Goal: Task Accomplishment & Management: Manage account settings

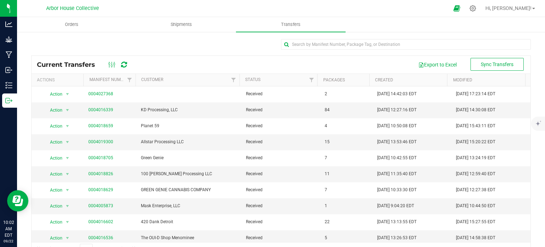
scroll to position [118, 0]
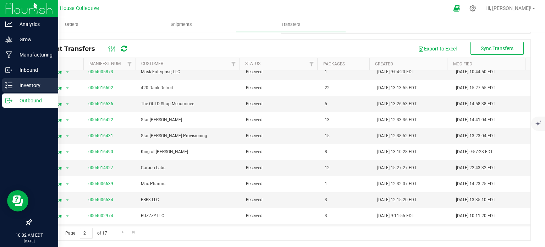
click at [13, 86] on p "Inventory" at bounding box center [33, 85] width 43 height 9
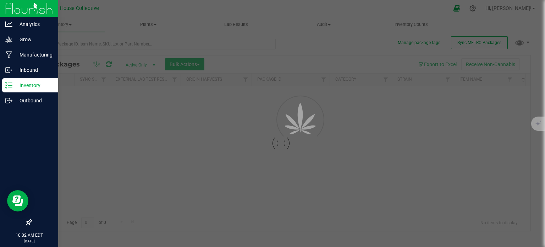
scroll to position [1, 0]
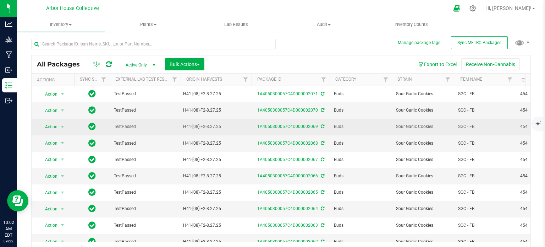
scroll to position [12, 0]
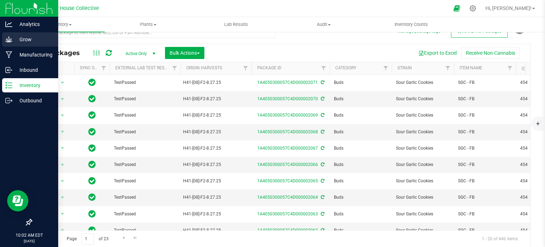
click at [16, 40] on p "Grow" at bounding box center [33, 39] width 43 height 9
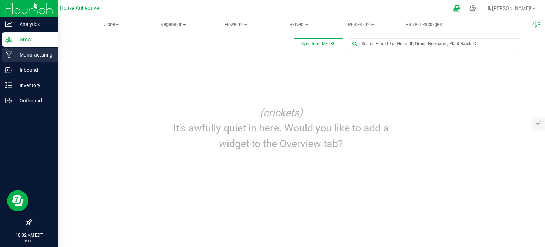
click at [15, 55] on p "Manufacturing" at bounding box center [33, 54] width 43 height 9
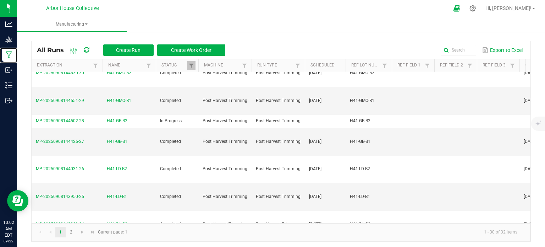
scroll to position [54, 0]
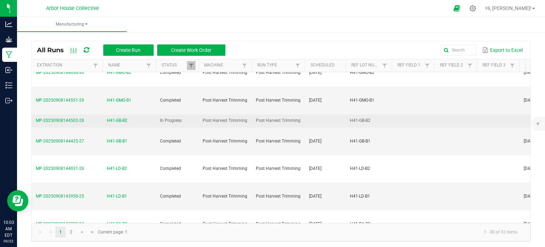
click at [125, 117] on span "H41-GB-B2" at bounding box center [117, 120] width 21 height 7
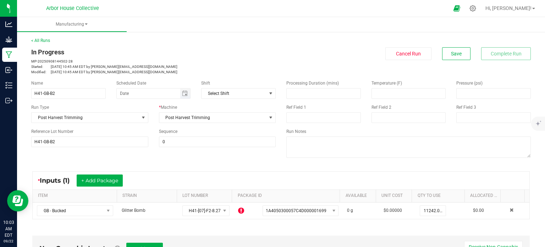
click at [184, 96] on span "Toggle calendar" at bounding box center [185, 93] width 10 height 10
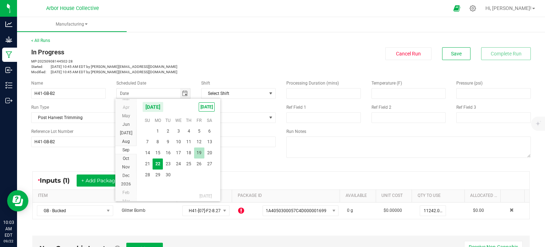
click at [200, 150] on span "19" at bounding box center [199, 152] width 10 height 11
type input "09/19/2025"
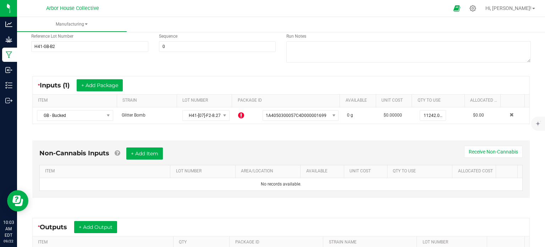
scroll to position [95, 0]
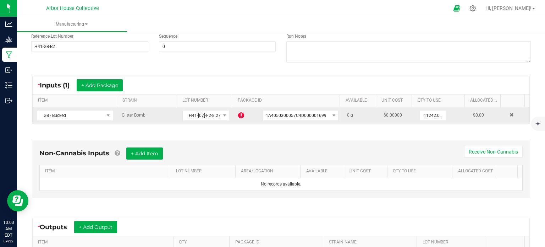
click at [238, 115] on icon at bounding box center [241, 115] width 6 height 7
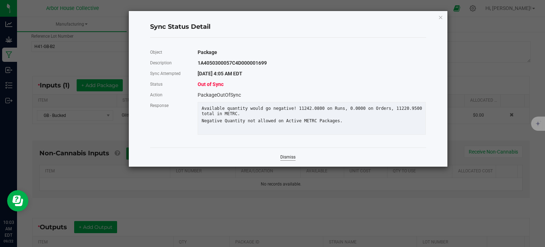
click at [293, 160] on link "Dismiss" at bounding box center [287, 157] width 15 height 6
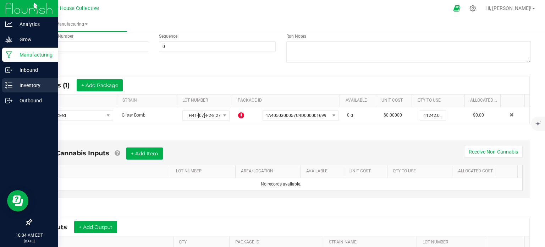
click at [22, 85] on p "Inventory" at bounding box center [33, 85] width 43 height 9
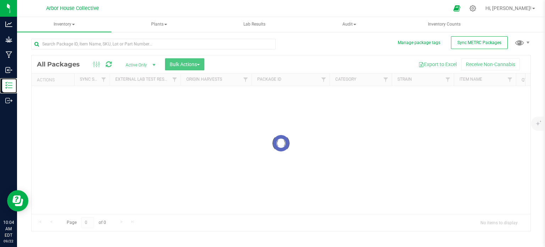
scroll to position [1, 0]
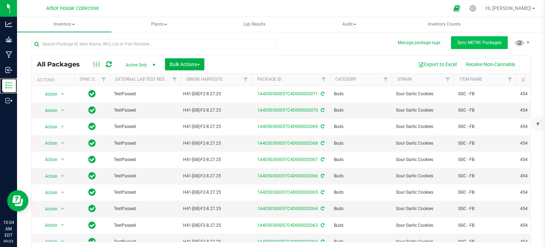
scroll to position [12, 0]
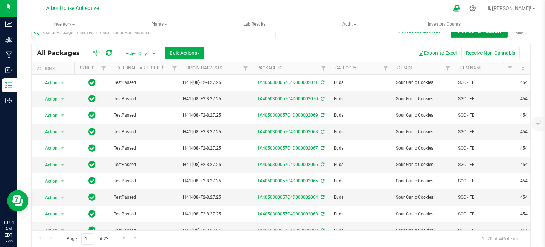
click at [486, 33] on span "Sync METRC Packages" at bounding box center [479, 31] width 44 height 5
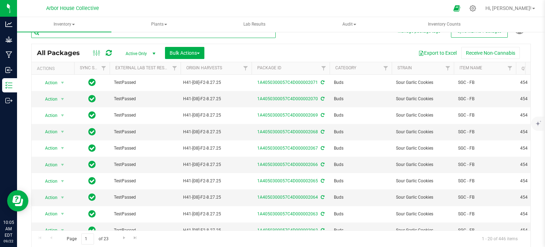
click at [132, 34] on input "text" at bounding box center [153, 32] width 244 height 11
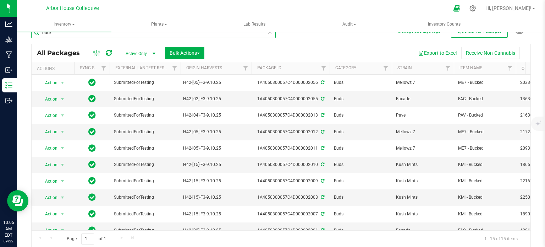
click at [42, 34] on input "buck" at bounding box center [153, 32] width 244 height 11
type input "gb - buck"
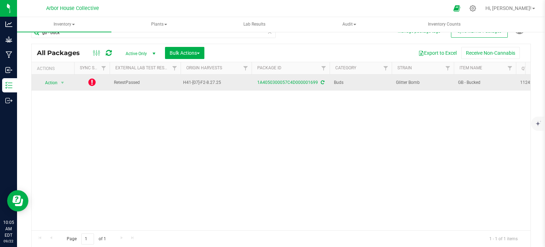
click at [91, 82] on icon at bounding box center [91, 82] width 7 height 9
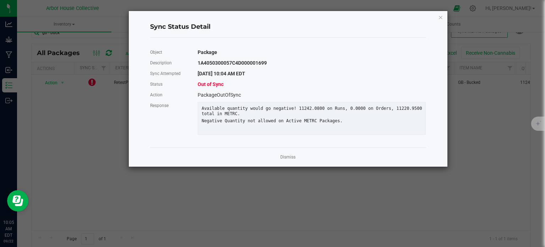
click at [295, 161] on app-cancel-button "Dismiss" at bounding box center [287, 156] width 15 height 7
click at [290, 160] on link "Dismiss" at bounding box center [287, 157] width 15 height 6
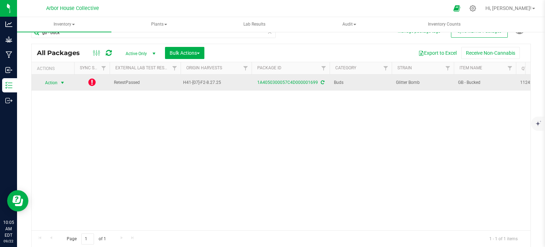
click at [61, 82] on span "select" at bounding box center [63, 83] width 6 height 6
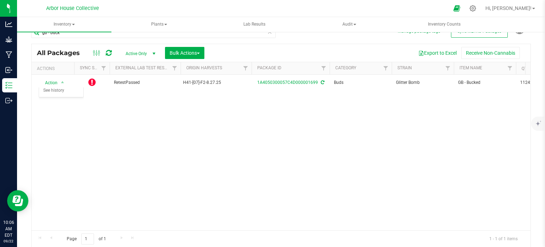
click at [136, 126] on div "Action Action Edit attributes Global inventory Lock package Package audit log P…" at bounding box center [281, 151] width 499 height 155
click at [108, 108] on div "Action Action Edit attributes Global inventory Lock package Package audit log P…" at bounding box center [281, 151] width 499 height 155
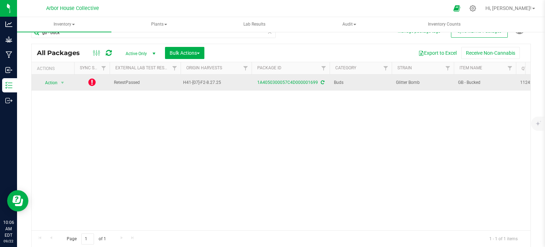
click at [93, 82] on icon at bounding box center [91, 82] width 7 height 9
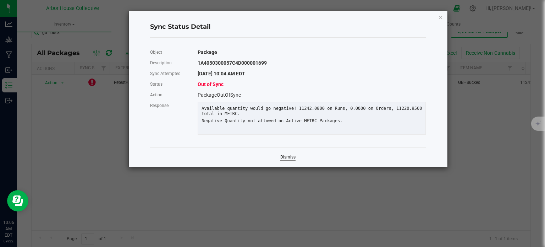
click at [288, 160] on link "Dismiss" at bounding box center [287, 157] width 15 height 6
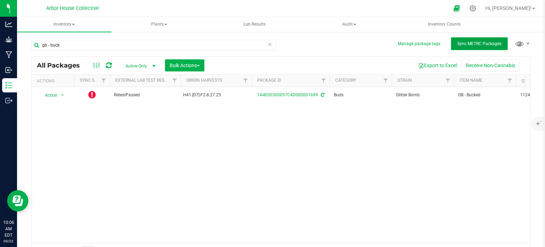
click at [465, 39] on button "Sync METRC Packages" at bounding box center [479, 43] width 57 height 13
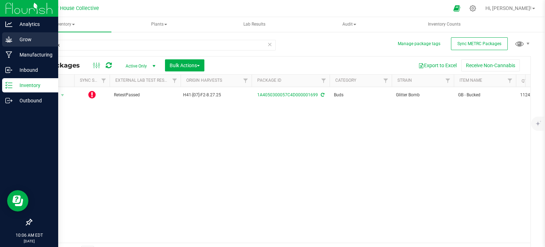
click at [16, 41] on p "Grow" at bounding box center [33, 39] width 43 height 9
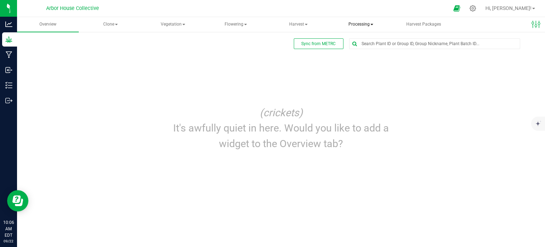
click at [369, 27] on span "Processing" at bounding box center [360, 24] width 61 height 14
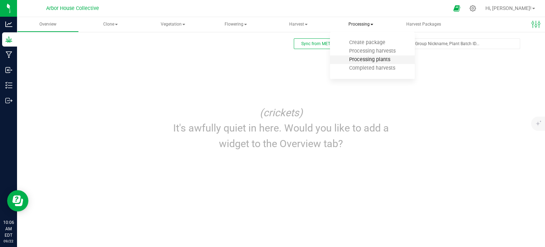
click at [382, 60] on span "Processing plants" at bounding box center [369, 59] width 60 height 6
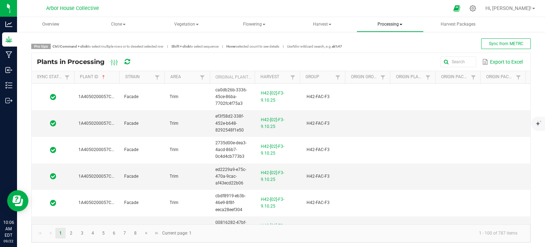
click at [370, 22] on span "Processing" at bounding box center [390, 24] width 66 height 14
click at [389, 49] on span "Processing harvests" at bounding box center [399, 51] width 66 height 6
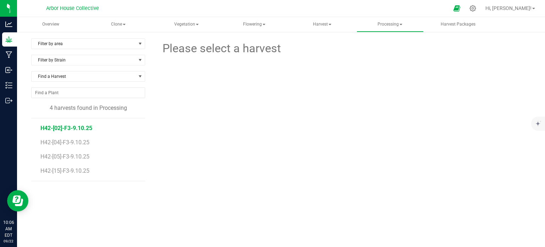
click at [81, 131] on span "H42-[02]-F3-9.10.25" at bounding box center [66, 128] width 52 height 7
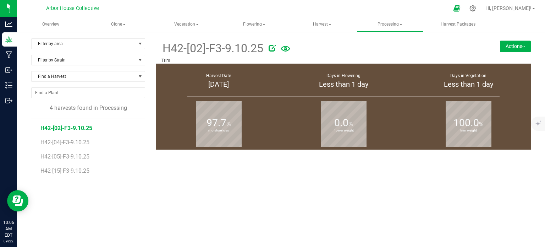
click at [83, 137] on li "H42-[04]-F3-9.10.25" at bounding box center [90, 139] width 100 height 14
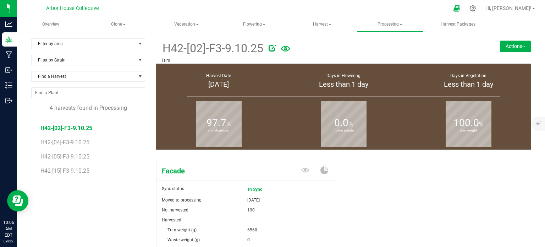
click at [83, 137] on li "H42-[04]-F3-9.10.25" at bounding box center [90, 139] width 100 height 14
click at [85, 139] on span "H42-[04]-F3-9.10.25" at bounding box center [66, 142] width 52 height 7
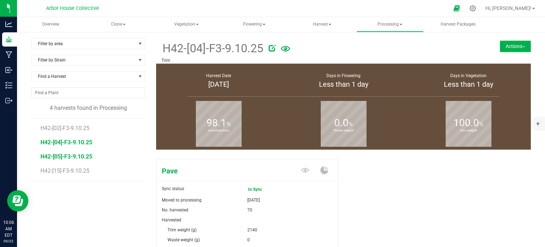
click at [87, 157] on span "H42-[05]-F3-9.10.25" at bounding box center [66, 156] width 52 height 7
click at [91, 167] on li "H42-[15]-F3-9.10.25" at bounding box center [90, 171] width 100 height 20
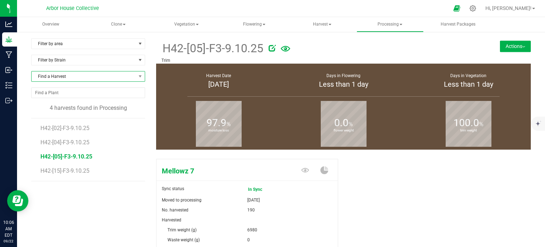
click at [87, 74] on span "Find a Harvest" at bounding box center [84, 76] width 104 height 10
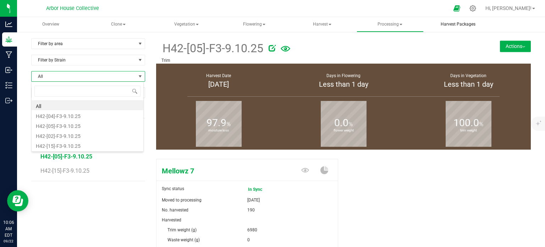
click at [447, 24] on span "Harvest Packages" at bounding box center [458, 24] width 54 height 6
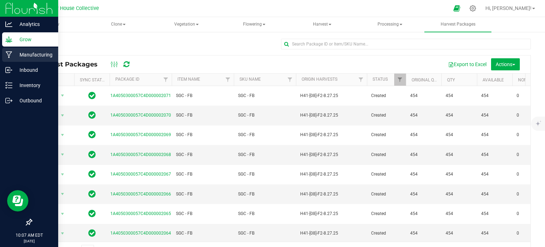
click at [38, 62] on link "Manufacturing" at bounding box center [29, 55] width 58 height 15
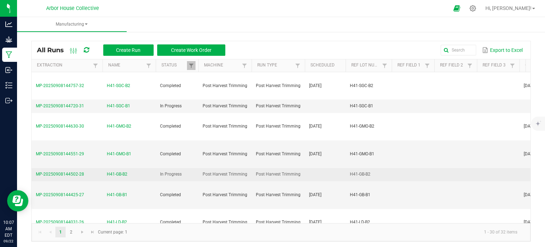
click at [119, 171] on span "H41-GB-B2" at bounding box center [117, 174] width 21 height 7
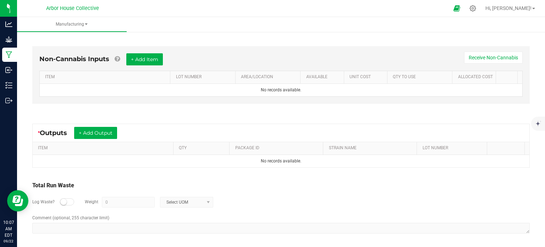
scroll to position [189, 0]
click at [101, 133] on button "+ Add Output" at bounding box center [95, 133] width 43 height 12
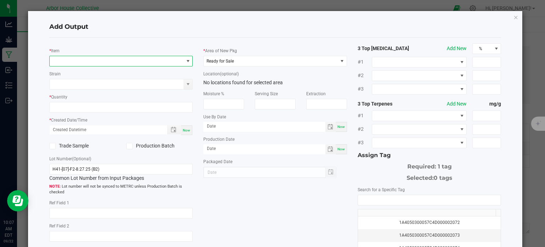
click at [116, 63] on span "NO DATA FOUND" at bounding box center [117, 61] width 134 height 10
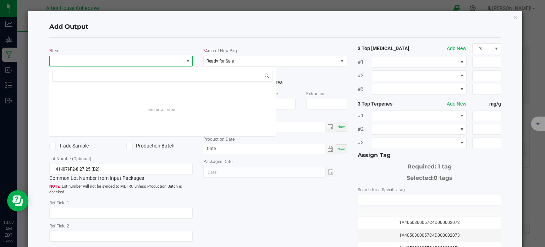
scroll to position [10, 142]
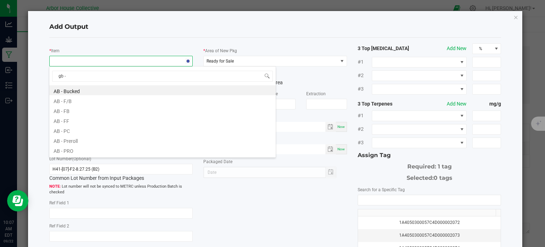
type input "gb - f"
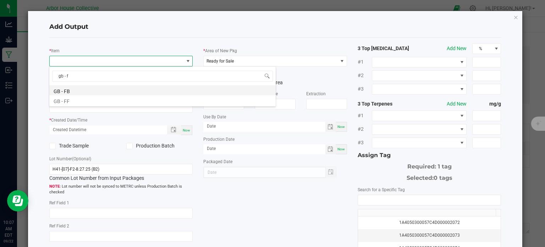
click at [84, 90] on li "GB - FB" at bounding box center [162, 90] width 226 height 10
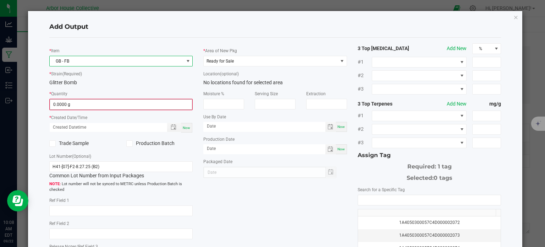
click at [88, 105] on input "0.0000 g" at bounding box center [121, 104] width 142 height 10
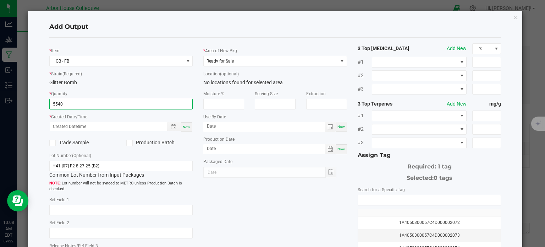
click at [188, 125] on div "Now" at bounding box center [186, 127] width 11 height 10
type input "5540.0000 g"
type input "09/22/2025 10:08 AM"
type input "[DATE]"
click at [319, 64] on div "Ready for Sale" at bounding box center [275, 61] width 144 height 11
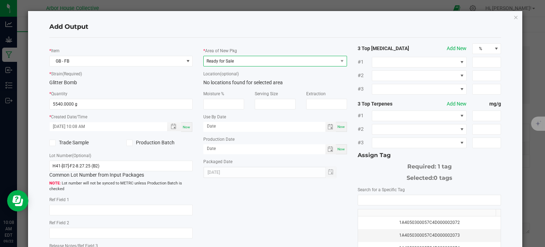
click at [319, 64] on span "Ready for Sale" at bounding box center [271, 61] width 134 height 10
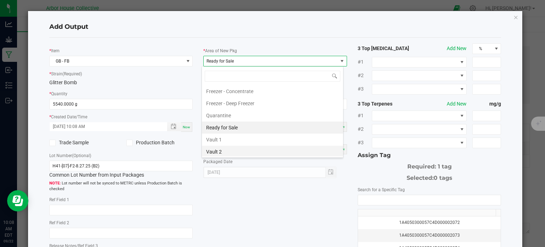
click at [228, 150] on li "Vault 2" at bounding box center [272, 151] width 141 height 12
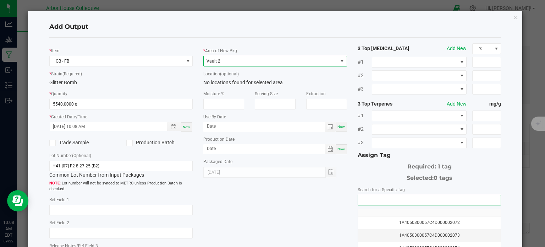
click at [376, 198] on input "NO DATA FOUND" at bounding box center [429, 200] width 143 height 10
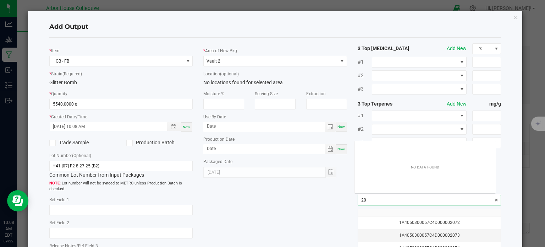
scroll to position [10, 142]
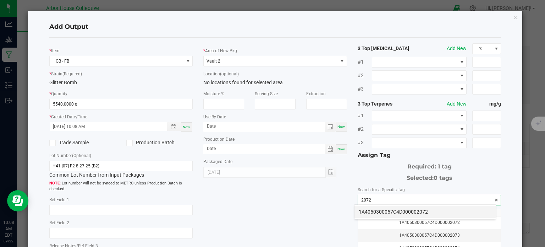
click at [377, 210] on li "1A4050300057C4D000002072" at bounding box center [424, 211] width 141 height 12
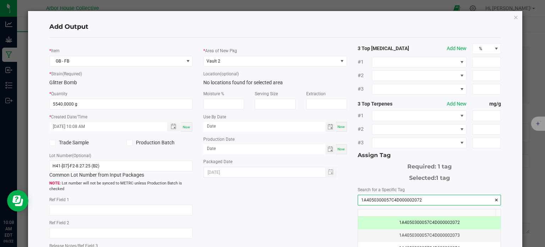
scroll to position [91, 0]
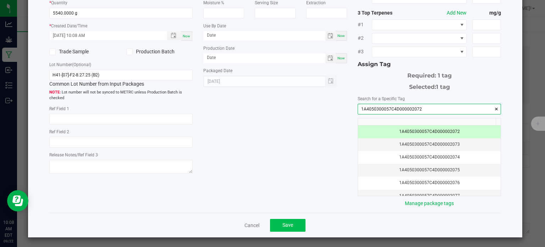
type input "1A4050300057C4D000002072"
click at [291, 224] on button "Save" at bounding box center [287, 225] width 35 height 13
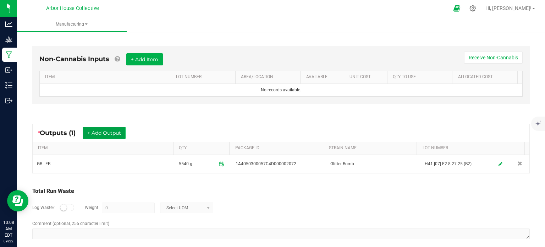
click at [111, 131] on button "+ Add Output" at bounding box center [104, 133] width 43 height 12
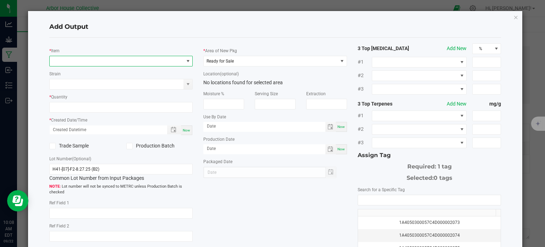
click at [83, 58] on span "NO DATA FOUND" at bounding box center [117, 61] width 134 height 10
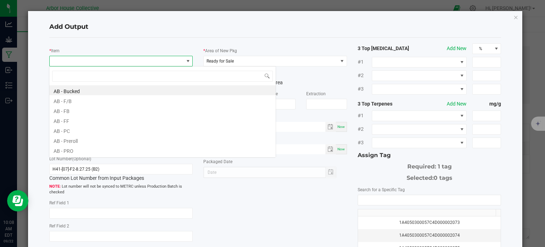
scroll to position [10, 142]
type input "gb - p"
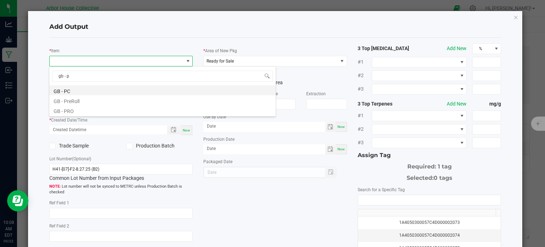
click at [81, 87] on li "GB - PC" at bounding box center [162, 90] width 226 height 10
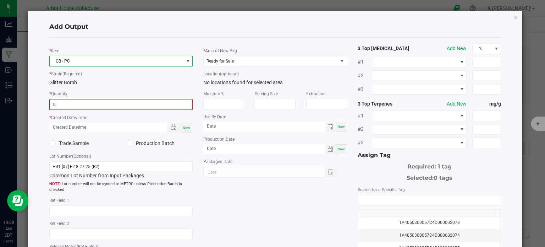
click at [85, 103] on input "0" at bounding box center [121, 104] width 142 height 10
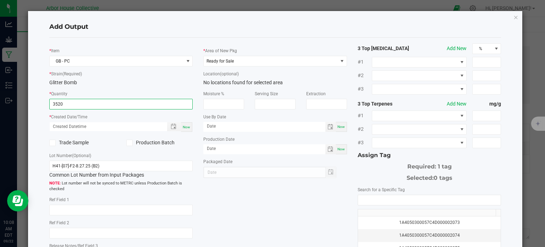
type input "3520.0000 g"
click at [184, 126] on span "Now" at bounding box center [186, 127] width 7 height 4
type input "09/22/2025 10:08 AM"
type input "[DATE]"
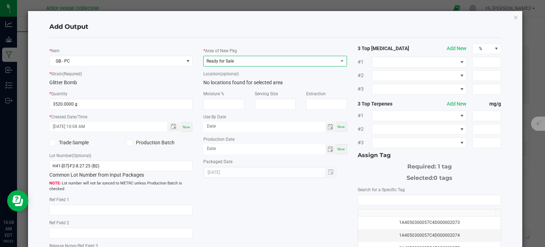
click at [287, 61] on span "Ready for Sale" at bounding box center [271, 61] width 134 height 10
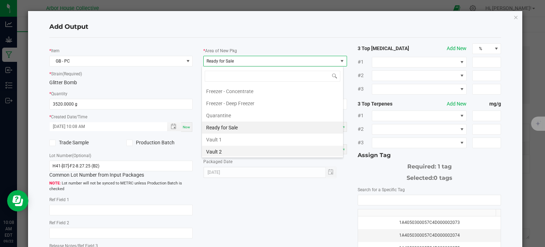
click at [241, 153] on li "Vault 2" at bounding box center [272, 151] width 141 height 12
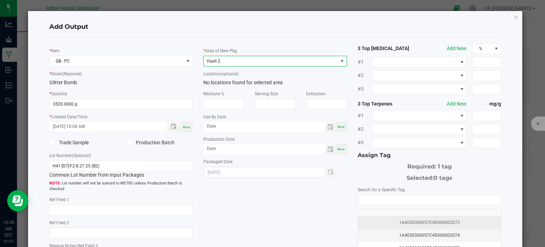
click at [399, 221] on div "1A4050300057C4D000002073" at bounding box center [429, 222] width 134 height 7
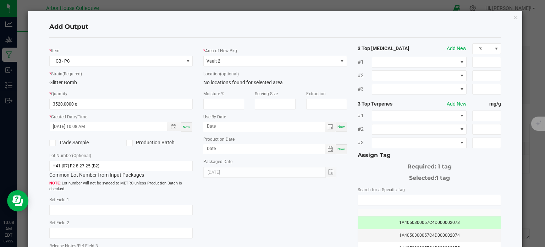
click at [304, 228] on div "* Item GB - PC * Strain (Required) Glitter Bomb * Quantity 3520.0000 g * Create…" at bounding box center [275, 170] width 463 height 254
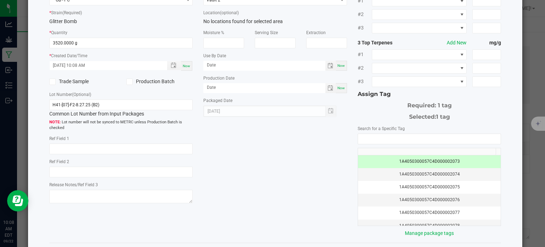
scroll to position [91, 0]
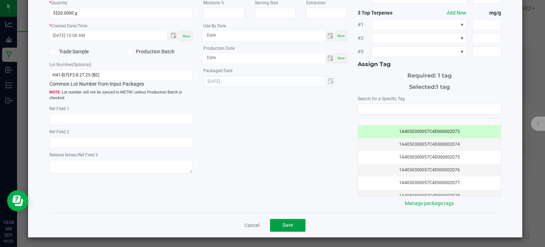
click at [285, 222] on span "Save" at bounding box center [287, 225] width 11 height 6
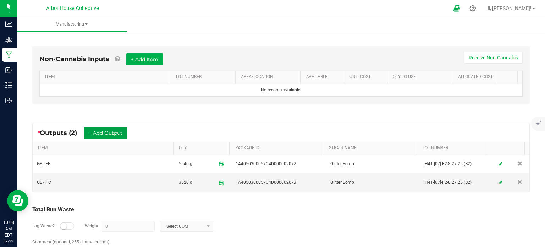
click at [96, 129] on button "+ Add Output" at bounding box center [105, 133] width 43 height 12
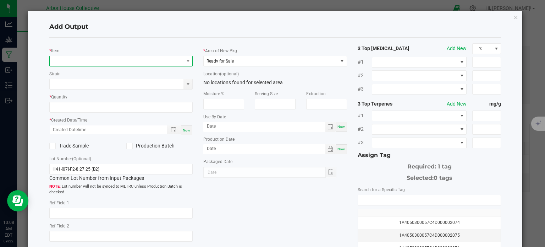
click at [104, 58] on span "NO DATA FOUND" at bounding box center [117, 61] width 134 height 10
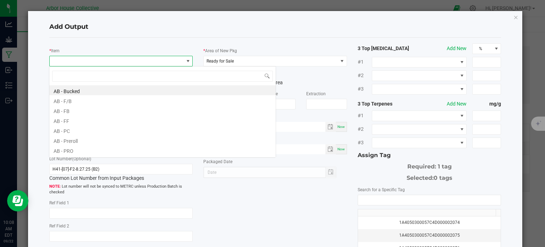
scroll to position [10, 142]
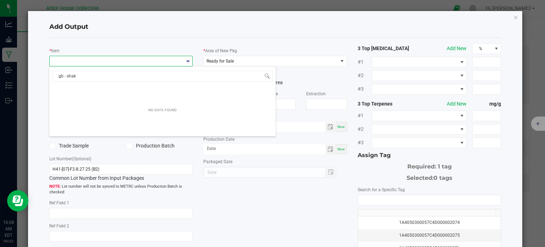
type input "gb - shake"
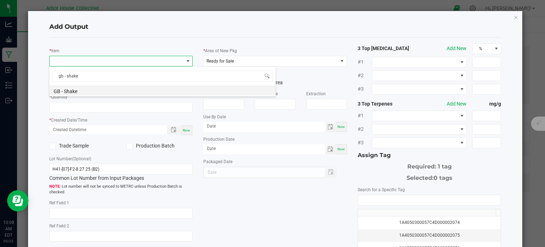
click at [101, 91] on li "GB - Shake" at bounding box center [162, 90] width 226 height 10
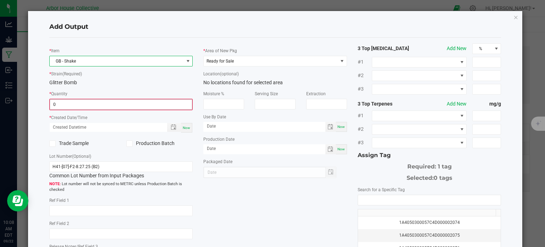
click at [101, 104] on input "0" at bounding box center [121, 104] width 142 height 10
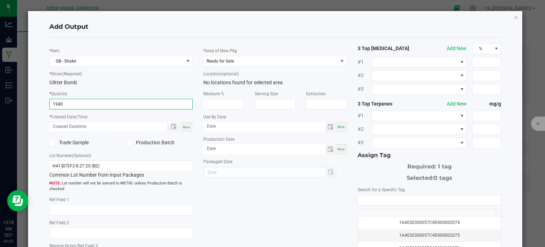
type input "1940.0000 g"
click at [181, 125] on div "Now" at bounding box center [186, 127] width 11 height 10
type input "09/22/2025 10:08 AM"
type input "[DATE]"
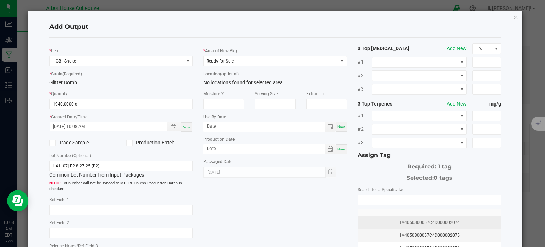
click at [396, 220] on div "1A4050300057C4D000002074" at bounding box center [429, 222] width 134 height 7
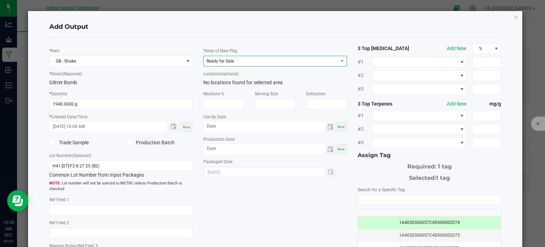
click at [306, 59] on span "Ready for Sale" at bounding box center [271, 61] width 134 height 10
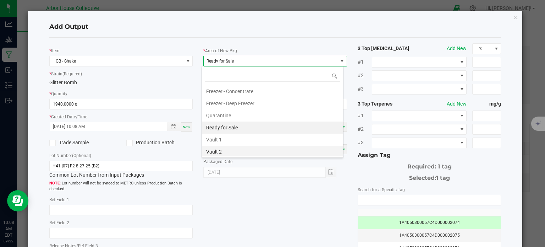
click at [237, 147] on li "Vault 2" at bounding box center [272, 151] width 141 height 12
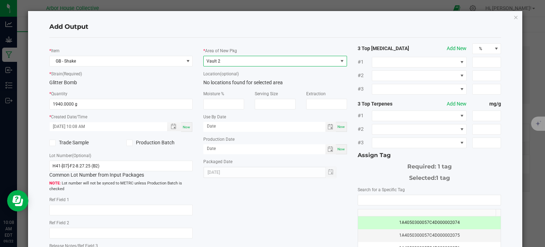
click at [250, 217] on div "* Item GB - Shake * Strain (Required) Glitter Bomb * Quantity 1940.0000 g * Cre…" at bounding box center [275, 170] width 463 height 254
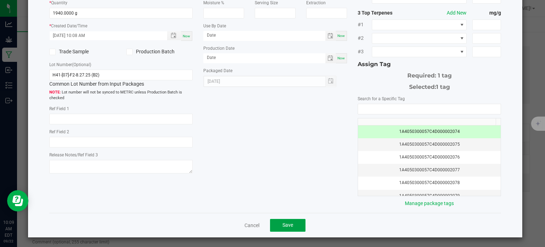
click at [282, 222] on span "Save" at bounding box center [287, 225] width 11 height 6
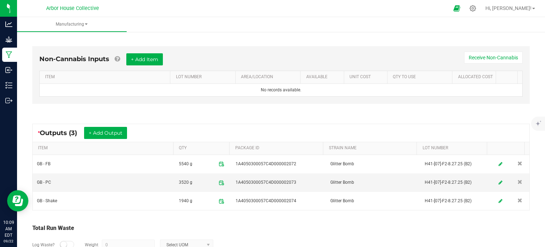
drag, startPoint x: 45, startPoint y: 246, endPoint x: 377, endPoint y: 19, distance: 402.6
click at [377, 19] on manufacturing-component "Manufacturing < All Runs In Progress MP-20250908144502-28 Started: Sep 8, 2025 …" at bounding box center [281, 59] width 528 height 463
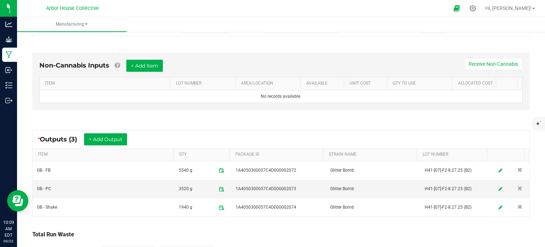
click at [315, 133] on div "* Outputs (3) + Add Output" at bounding box center [281, 139] width 497 height 18
click at [381, 123] on div "* Outputs (3) + Add Output ITEM QTY PACKAGE ID STRAIN NAME LOT NUMBER GB - FB 5…" at bounding box center [281, 172] width 510 height 99
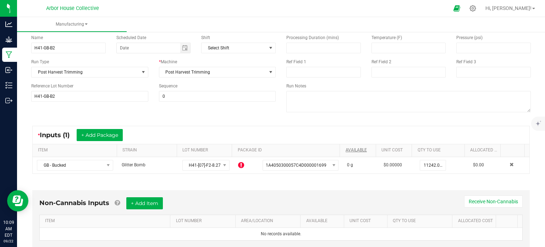
scroll to position [45, 0]
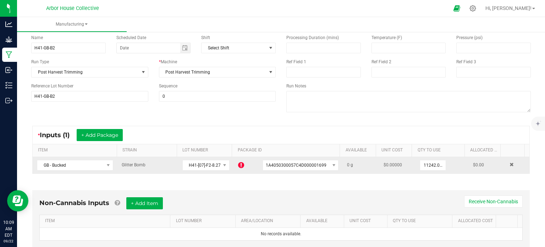
click at [238, 165] on icon at bounding box center [241, 164] width 6 height 7
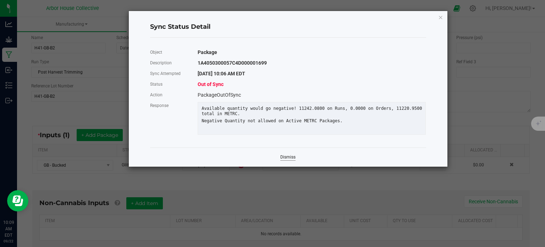
click at [291, 160] on link "Dismiss" at bounding box center [287, 157] width 15 height 6
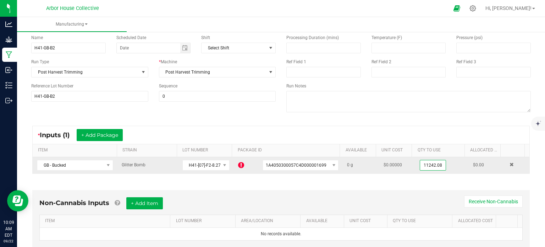
click at [424, 164] on input "11242.08" at bounding box center [433, 165] width 26 height 10
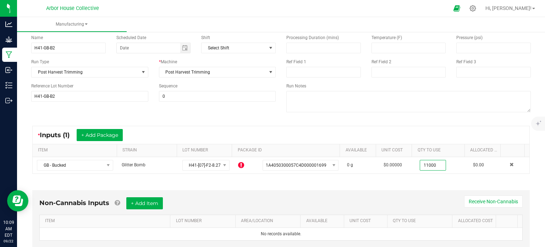
type input "11000.0000 g"
click at [406, 182] on div "Non-Cannabis Inputs + Add Item Receive Non-Cannabis ITEM LOT NUMBER AREA/LOCATI…" at bounding box center [281, 220] width 510 height 81
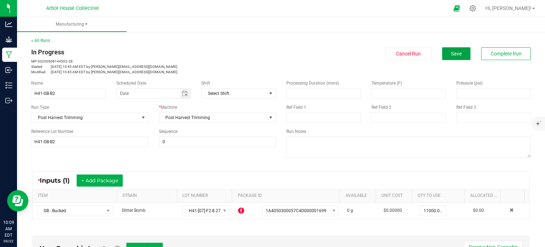
click at [442, 53] on button "Save" at bounding box center [456, 53] width 28 height 13
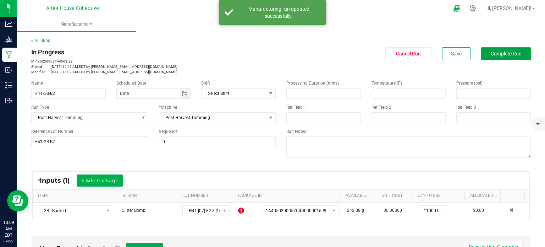
click at [494, 55] on span "Complete Run" at bounding box center [506, 54] width 31 height 6
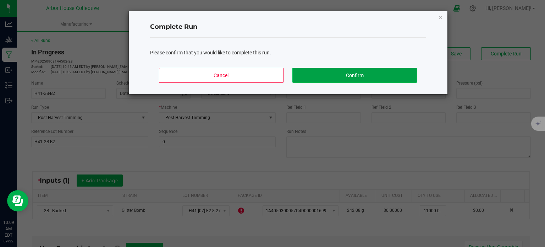
click at [331, 74] on button "Confirm" at bounding box center [354, 75] width 124 height 15
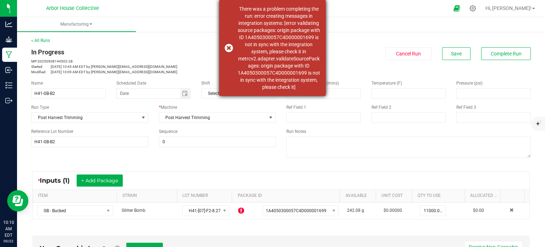
click at [229, 48] on div "There was a problem completing the run: error creating messages in integration …" at bounding box center [272, 48] width 106 height 96
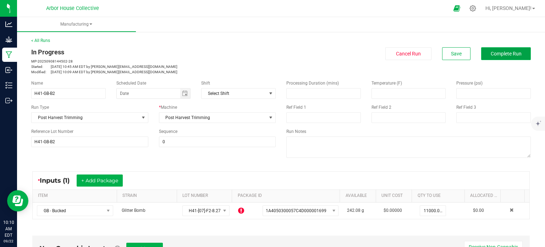
click at [491, 55] on span "Complete Run" at bounding box center [506, 54] width 31 height 6
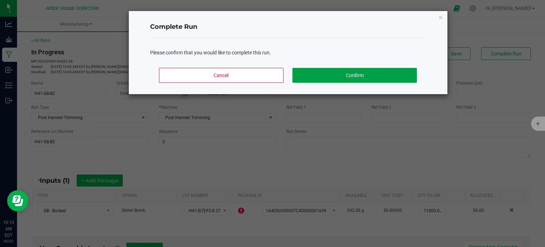
click at [367, 76] on button "Confirm" at bounding box center [354, 75] width 124 height 15
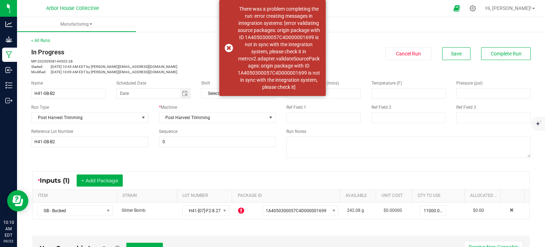
click at [262, 180] on div "* Inputs (1) + Add Package" at bounding box center [281, 180] width 497 height 18
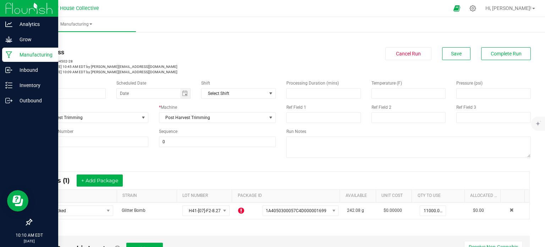
click at [8, 51] on icon at bounding box center [9, 54] width 6 height 7
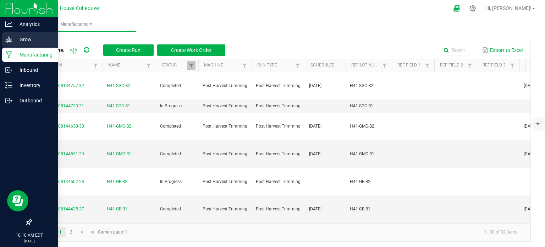
click at [24, 38] on p "Grow" at bounding box center [33, 39] width 43 height 9
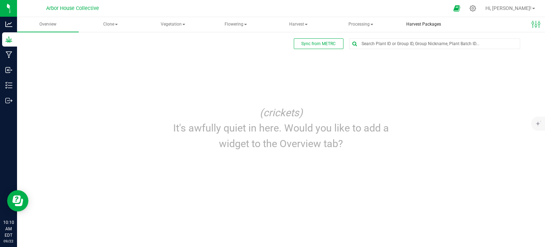
click at [410, 24] on span "Harvest Packages" at bounding box center [424, 24] width 54 height 6
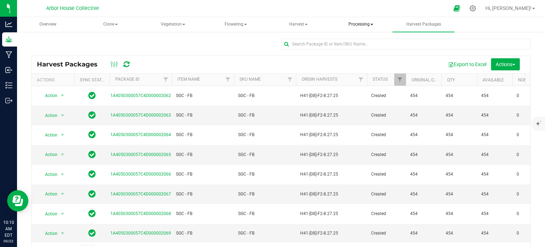
click at [371, 23] on span "Processing" at bounding box center [360, 24] width 61 height 14
click at [357, 68] on span "Completed harvests" at bounding box center [371, 68] width 65 height 6
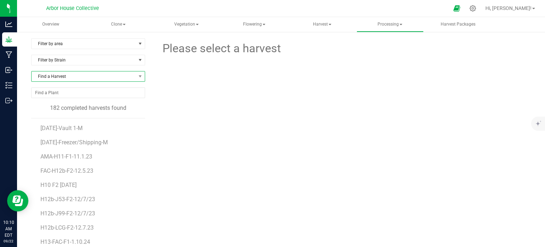
click at [70, 74] on span "Find a Harvest" at bounding box center [84, 76] width 104 height 10
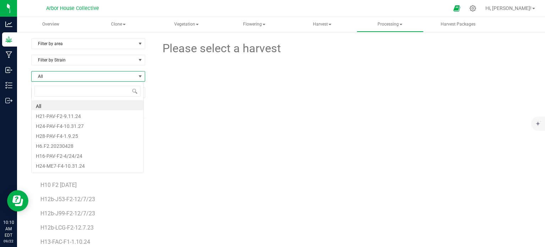
scroll to position [10, 112]
type input "h41"
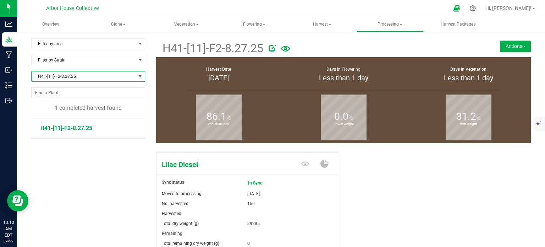
click at [68, 76] on span "H41-[11]-F2-8.27.25" at bounding box center [84, 76] width 104 height 10
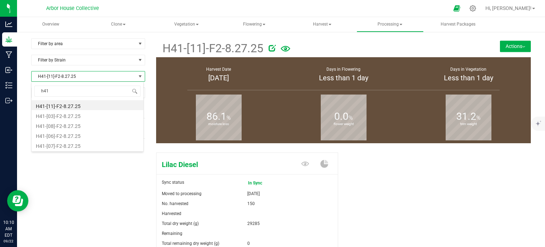
type input "h41"
click at [68, 76] on span "H41-[11]-F2-8.27.25" at bounding box center [84, 76] width 104 height 10
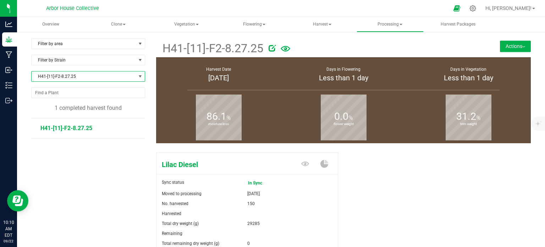
click at [68, 76] on span "H41-[11]-F2-8.27.25" at bounding box center [84, 76] width 104 height 10
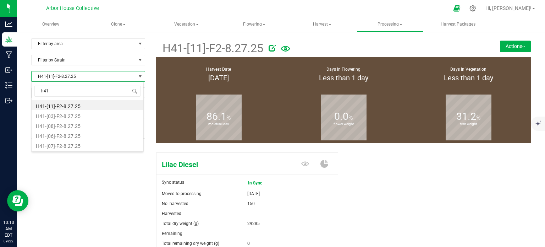
scroll to position [10, 112]
click at [68, 112] on li "H41-[03]-F2-8.27.25" at bounding box center [88, 115] width 112 height 10
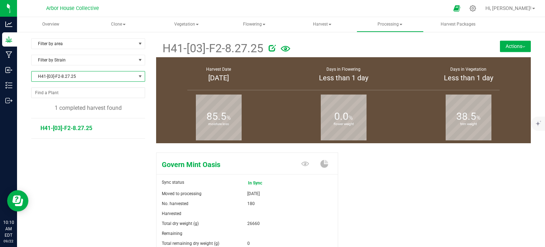
click at [68, 74] on span "H41-[03]-F2-8.27.25" at bounding box center [84, 76] width 104 height 10
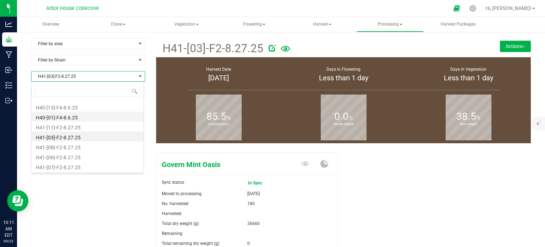
scroll to position [1746, 0]
click at [56, 148] on li "H41-[08]-F2-8.27.25" at bounding box center [88, 147] width 112 height 10
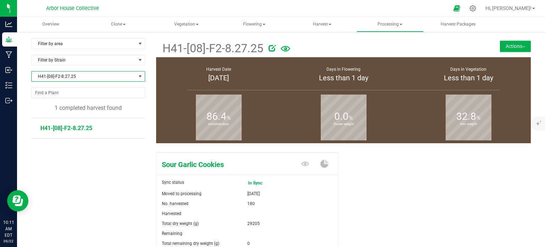
click at [79, 74] on span "H41-[08]-F2-8.27.25" at bounding box center [84, 76] width 104 height 10
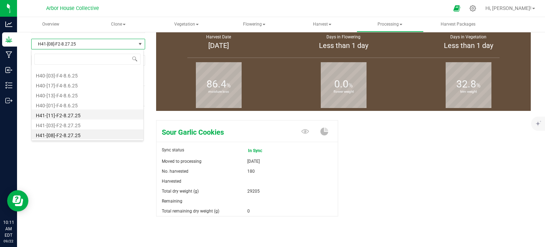
scroll to position [1747, 0]
click at [73, 123] on li "H41-[06]-F2-8.27.25" at bounding box center [88, 124] width 112 height 10
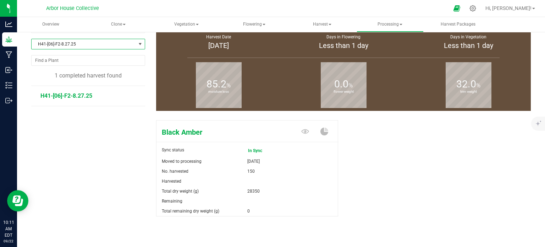
click at [68, 45] on span "H41-[06]-F2-8.27.25" at bounding box center [84, 44] width 104 height 10
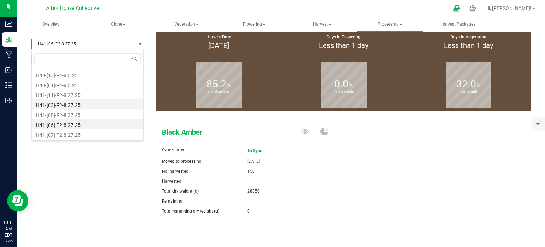
scroll to position [1746, 0]
click at [66, 131] on li "H41-[07]-F2-8.27.25" at bounding box center [88, 134] width 112 height 10
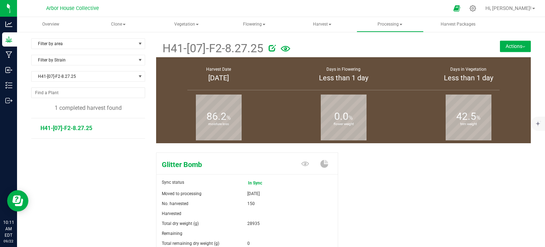
click at [515, 50] on button "Actions" at bounding box center [515, 45] width 31 height 11
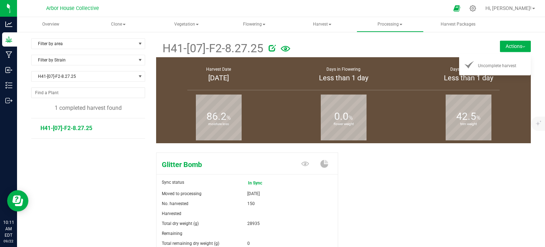
click at [369, 160] on div "Glitter Bomb Sync status In Sync Moved to processing Sep 4, 2025 No. harvested …" at bounding box center [343, 207] width 375 height 117
click at [85, 153] on div "Filter by area Filter by area All Dry Trim Filter by Strain H41-[07]-F2-8.27.25…" at bounding box center [93, 152] width 125 height 228
click at [98, 76] on span "H41-[07]-F2-8.27.25" at bounding box center [84, 76] width 104 height 10
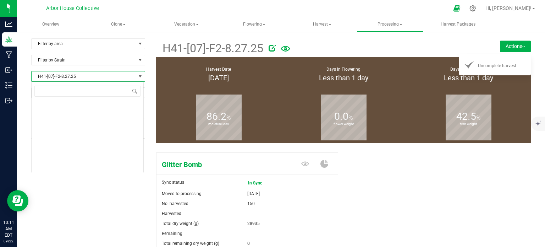
scroll to position [10, 112]
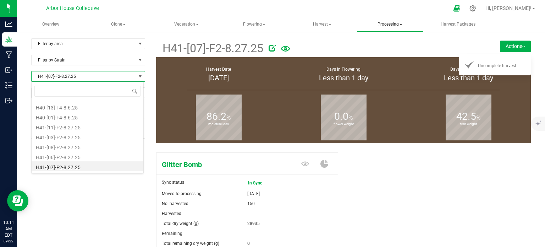
click at [389, 31] on span "Processing" at bounding box center [390, 24] width 66 height 14
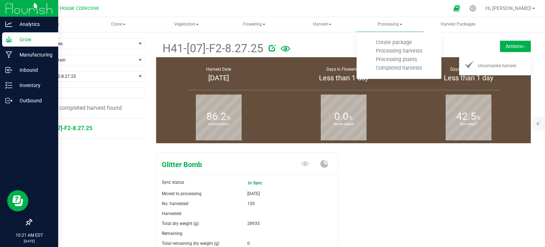
click at [8, 39] on icon at bounding box center [8, 39] width 7 height 7
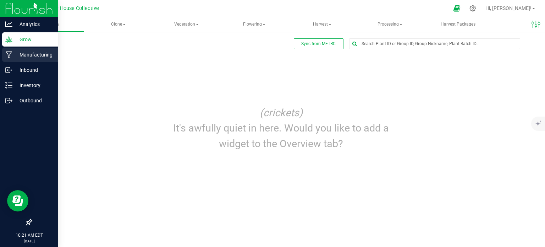
click at [42, 53] on p "Manufacturing" at bounding box center [33, 54] width 43 height 9
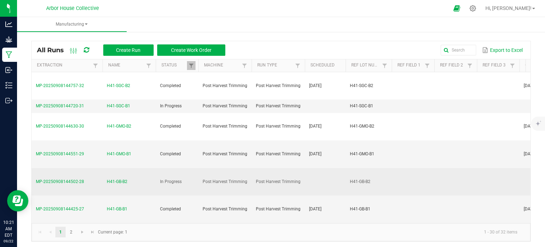
click at [123, 178] on span "H41-GB-B2" at bounding box center [117, 181] width 21 height 7
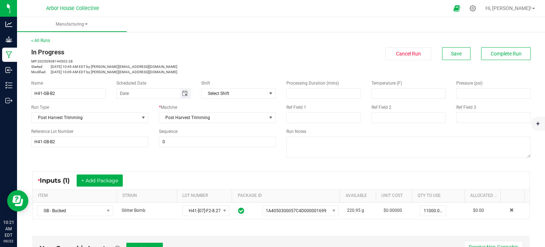
click at [185, 93] on span "Toggle calendar" at bounding box center [185, 93] width 6 height 6
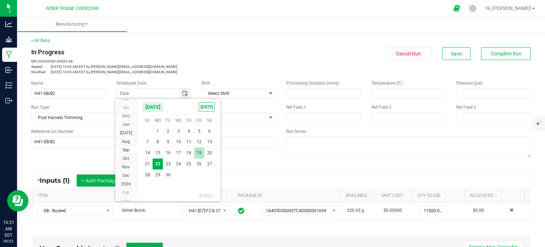
click at [203, 154] on span "19" at bounding box center [199, 152] width 10 height 11
type input "09/19/2025"
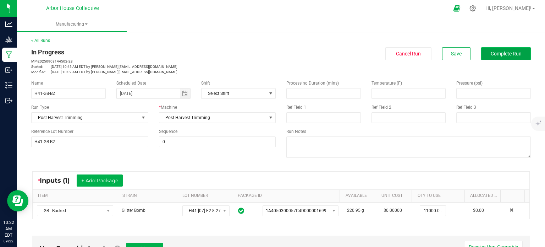
click at [505, 52] on span "Complete Run" at bounding box center [506, 54] width 31 height 6
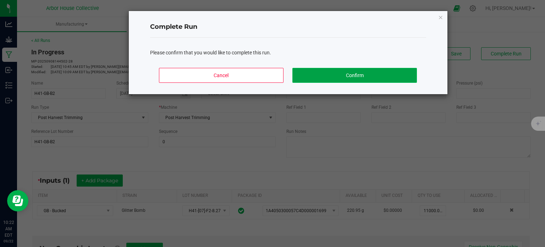
click at [399, 74] on button "Confirm" at bounding box center [354, 75] width 124 height 15
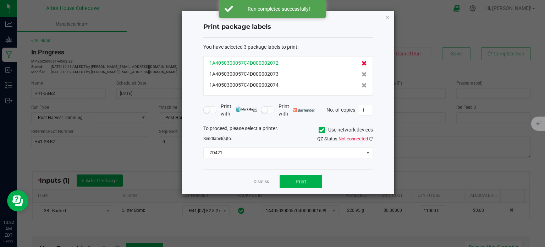
click at [361, 63] on icon at bounding box center [363, 63] width 5 height 5
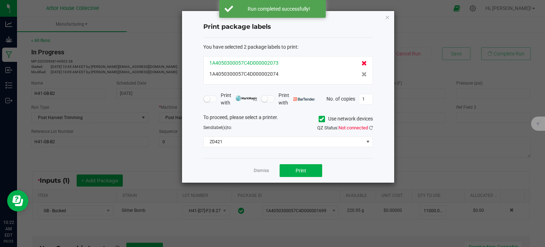
click at [361, 59] on span at bounding box center [363, 62] width 5 height 7
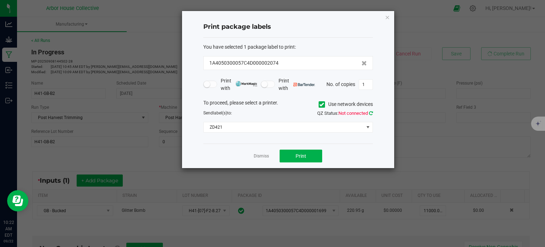
click at [372, 111] on icon at bounding box center [371, 113] width 4 height 5
click at [294, 155] on button "Print" at bounding box center [301, 155] width 43 height 13
click at [262, 153] on link "Dismiss" at bounding box center [261, 156] width 15 height 6
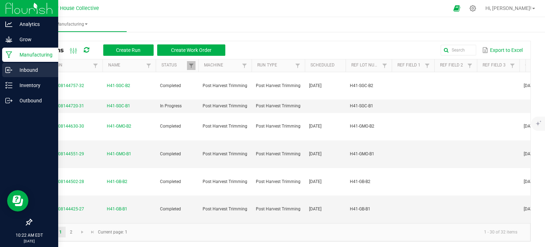
click at [27, 68] on p "Inbound" at bounding box center [33, 70] width 43 height 9
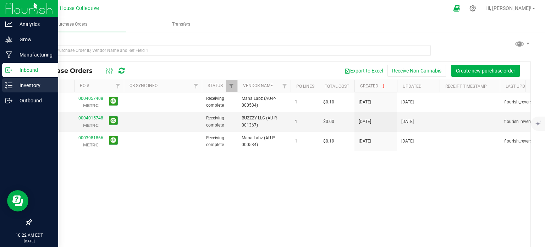
click at [30, 86] on p "Inventory" at bounding box center [33, 85] width 43 height 9
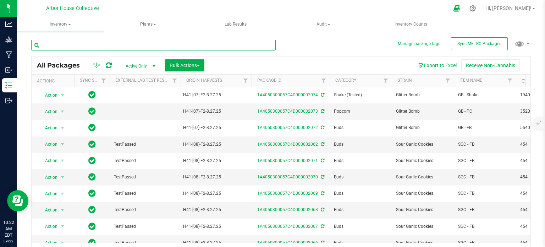
click at [67, 42] on input "text" at bounding box center [153, 45] width 244 height 11
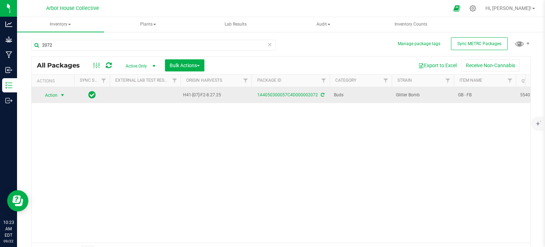
click at [63, 94] on span "select" at bounding box center [63, 95] width 6 height 6
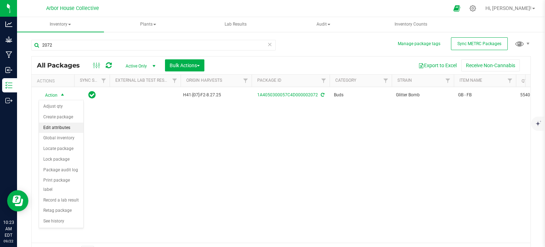
click at [65, 127] on li "Edit attributes" at bounding box center [61, 127] width 44 height 11
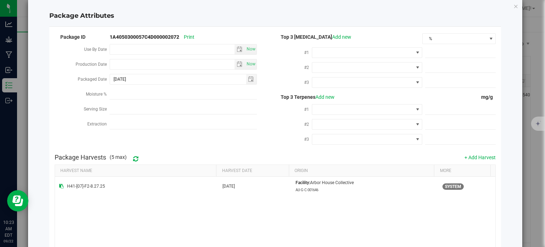
scroll to position [77, 0]
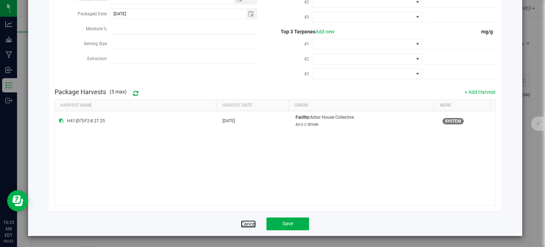
click at [241, 223] on link "Cancel" at bounding box center [248, 223] width 15 height 7
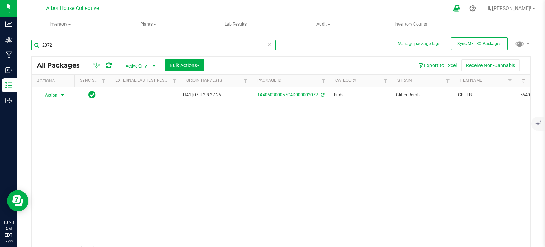
click at [65, 44] on input "2072" at bounding box center [153, 45] width 244 height 11
type input "1699"
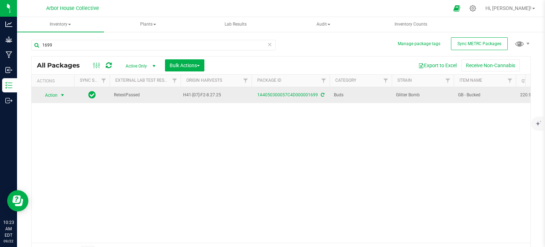
click at [63, 95] on span "select" at bounding box center [63, 95] width 6 height 6
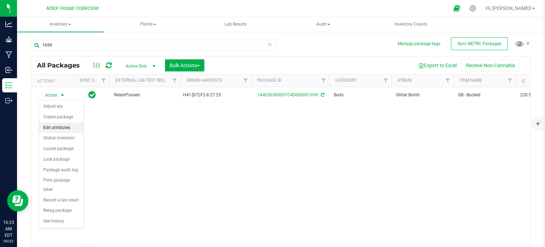
click at [65, 124] on li "Edit attributes" at bounding box center [61, 127] width 44 height 11
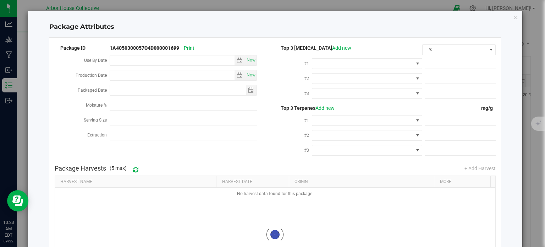
type input "2025-09-04"
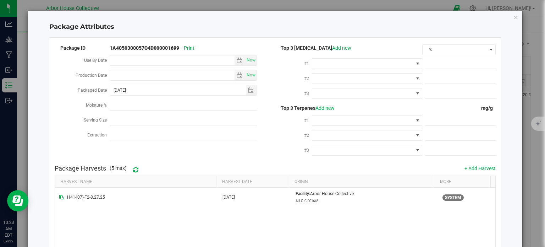
scroll to position [77, 0]
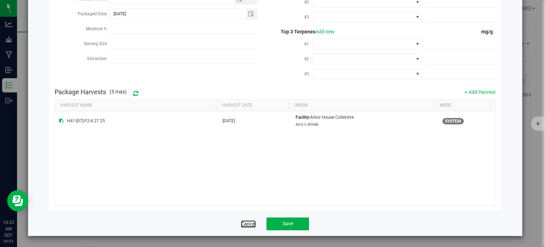
click at [249, 223] on link "Cancel" at bounding box center [248, 223] width 15 height 7
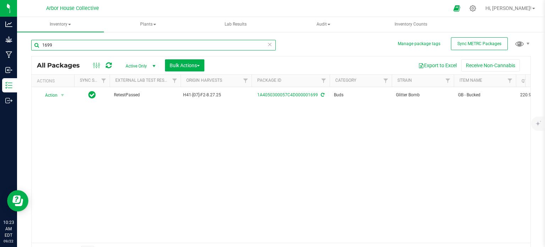
click at [91, 43] on input "1699" at bounding box center [153, 45] width 244 height 11
type input "/"
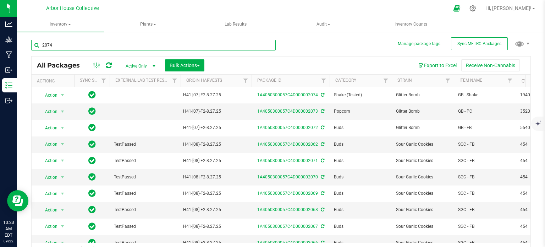
type input "2074"
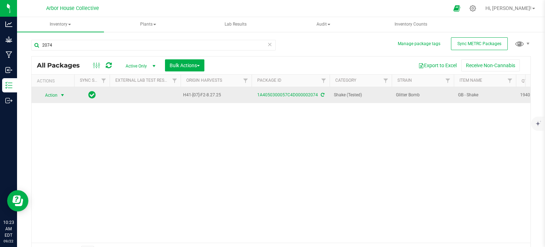
click at [64, 95] on span "select" at bounding box center [63, 95] width 6 height 6
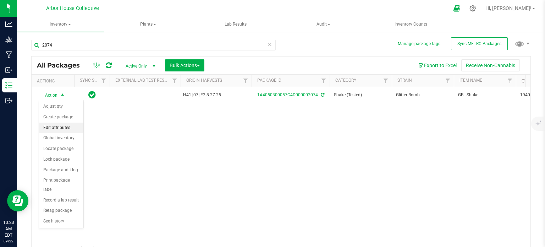
click at [60, 127] on li "Edit attributes" at bounding box center [61, 127] width 44 height 11
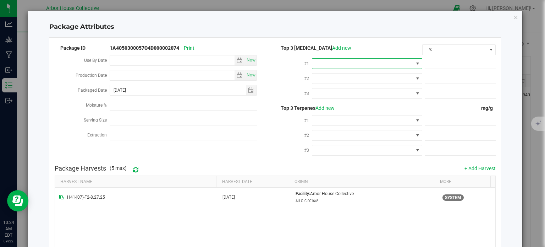
click at [415, 63] on span "NO DATA FOUND" at bounding box center [418, 64] width 6 height 6
type input "thc"
click at [436, 62] on span at bounding box center [460, 64] width 71 height 10
click at [385, 64] on span "NO DATA FOUND" at bounding box center [362, 64] width 101 height 10
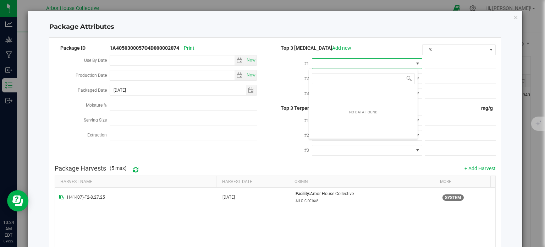
click at [261, 158] on div "Package ID 1A4050300057C4D000002074 Print Use By Date Now Production Date Now P…" at bounding box center [275, 102] width 441 height 118
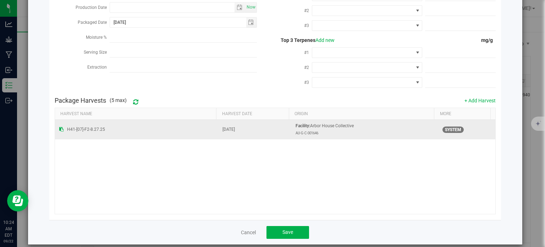
scroll to position [68, 0]
click at [275, 130] on td "[DATE]" at bounding box center [254, 128] width 73 height 19
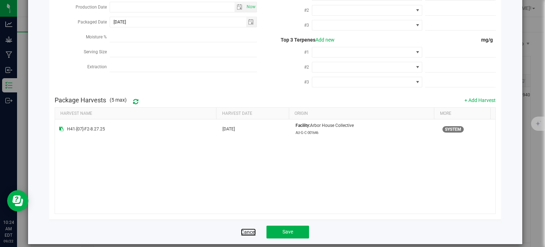
click at [244, 231] on link "Cancel" at bounding box center [248, 231] width 15 height 7
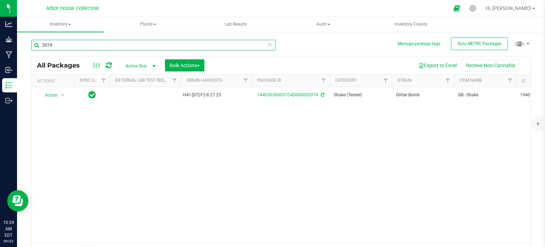
click at [74, 41] on input "2074" at bounding box center [153, 45] width 244 height 11
type input "1699"
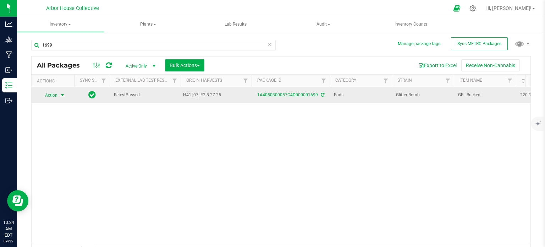
click at [62, 96] on span "select" at bounding box center [63, 95] width 6 height 6
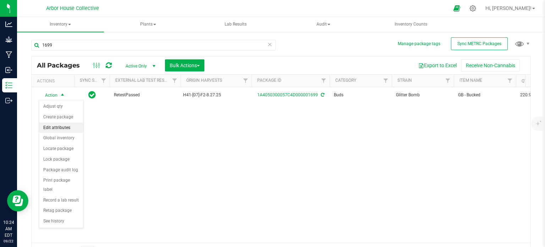
click at [66, 126] on li "Edit attributes" at bounding box center [61, 127] width 44 height 11
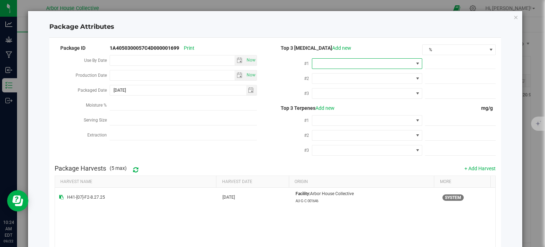
click at [345, 61] on span "NO DATA FOUND" at bounding box center [362, 64] width 101 height 10
drag, startPoint x: 358, startPoint y: 110, endPoint x: 363, endPoint y: 107, distance: 6.0
click at [359, 110] on div "NO DATA FOUND" at bounding box center [363, 112] width 36 height 13
click at [408, 74] on div "NO DATA FOUND" at bounding box center [363, 103] width 109 height 70
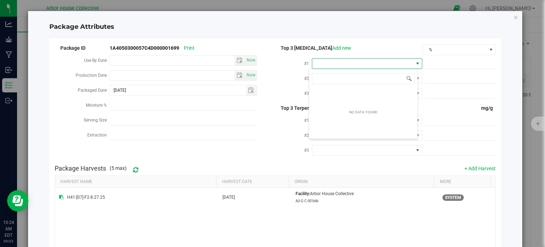
click at [408, 77] on span at bounding box center [409, 79] width 6 height 6
click at [407, 77] on span at bounding box center [409, 79] width 6 height 6
type input "t"
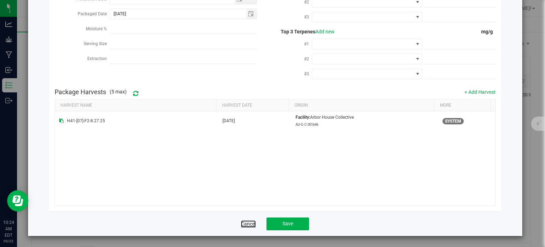
click at [245, 222] on link "Cancel" at bounding box center [248, 223] width 15 height 7
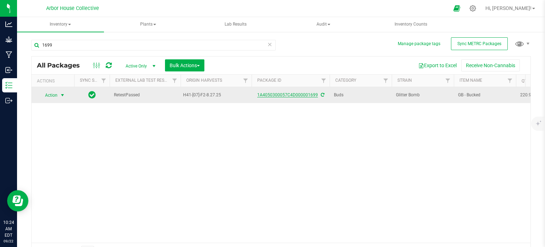
click at [270, 94] on link "1A4050300057C4D000001699" at bounding box center [287, 94] width 61 height 5
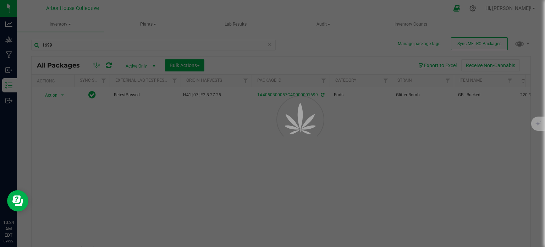
click at [7, 86] on div at bounding box center [272, 123] width 545 height 247
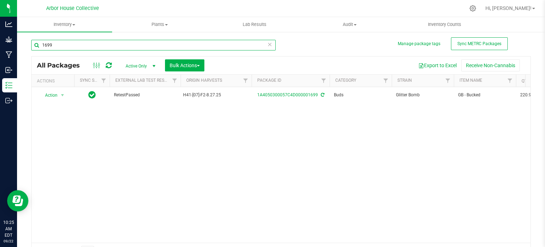
click at [81, 44] on input "1699" at bounding box center [153, 45] width 244 height 11
type input "1"
type input "2074"
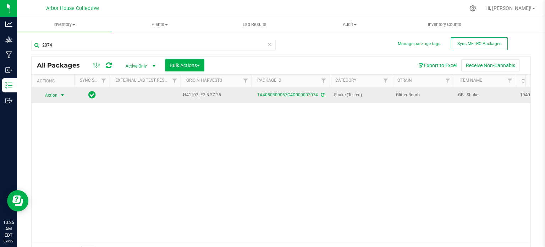
click at [62, 94] on span "select" at bounding box center [63, 95] width 6 height 6
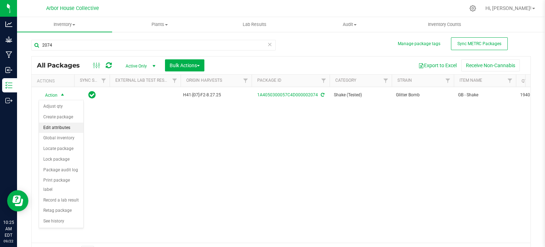
click at [66, 126] on li "Edit attributes" at bounding box center [61, 127] width 44 height 11
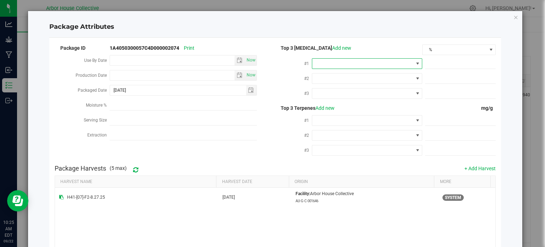
click at [345, 65] on span "NO DATA FOUND" at bounding box center [362, 64] width 101 height 10
click at [362, 78] on input "NO DATA FOUND" at bounding box center [363, 78] width 103 height 11
drag, startPoint x: 362, startPoint y: 81, endPoint x: 355, endPoint y: 110, distance: 30.6
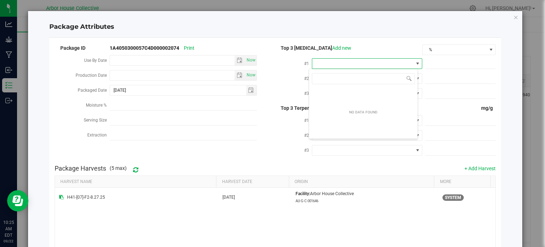
click at [358, 91] on div "NO DATA FOUND" at bounding box center [363, 103] width 109 height 70
click at [355, 110] on div "NO DATA FOUND" at bounding box center [363, 112] width 36 height 13
click at [401, 110] on div "NO DATA FOUND" at bounding box center [363, 113] width 109 height 50
click at [435, 63] on div "Top 3 [MEDICAL_DATA] Add new % #1 #2 #3" at bounding box center [385, 72] width 221 height 57
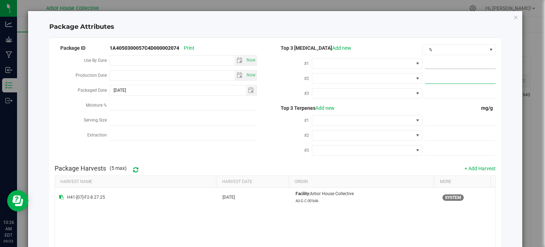
click at [434, 57] on div at bounding box center [458, 63] width 73 height 13
click at [434, 52] on span "%" at bounding box center [454, 50] width 64 height 10
click at [391, 42] on div "Package ID 1A4050300057C4D000002074 Print Use By Date Now Production Date Now P…" at bounding box center [275, 163] width 452 height 250
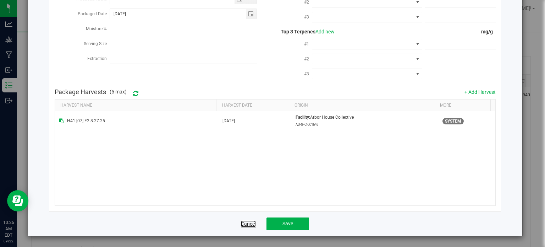
click at [245, 222] on link "Cancel" at bounding box center [248, 223] width 15 height 7
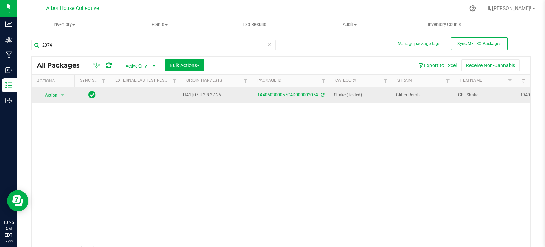
click at [157, 93] on td at bounding box center [145, 95] width 71 height 16
click at [59, 94] on span "select" at bounding box center [62, 95] width 9 height 10
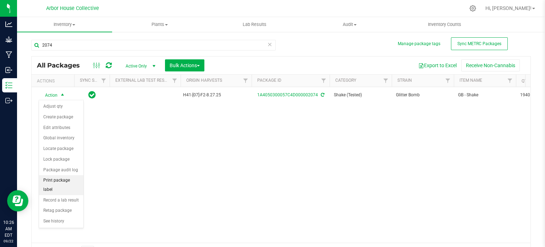
click at [71, 180] on li "Print package label" at bounding box center [61, 185] width 44 height 20
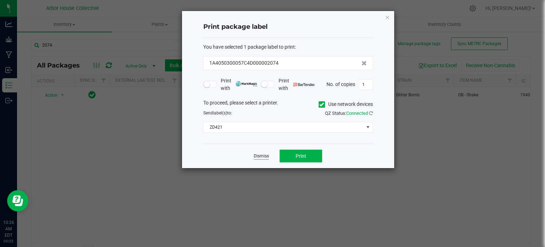
click at [264, 153] on link "Dismiss" at bounding box center [261, 156] width 15 height 6
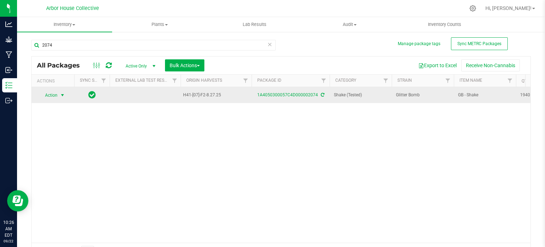
click at [63, 94] on span "select" at bounding box center [63, 95] width 6 height 6
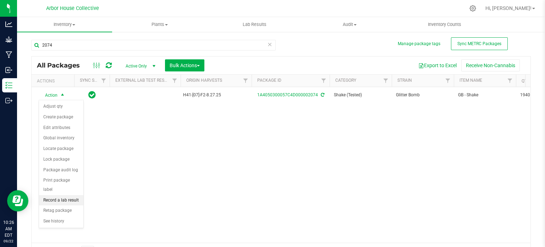
click at [72, 195] on li "Record a lab result" at bounding box center [61, 200] width 44 height 11
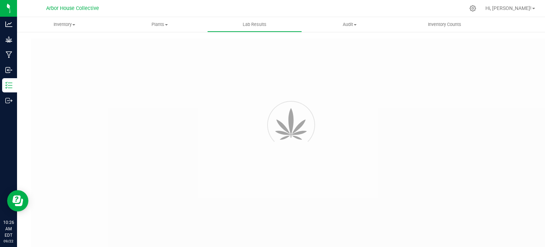
type input "1A4050300057C4D000002074"
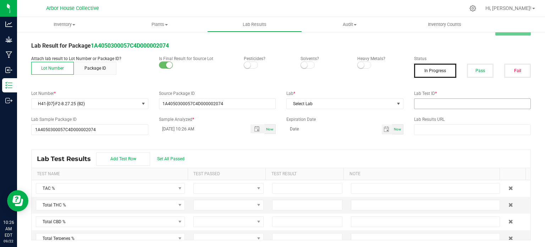
scroll to position [15, 0]
click at [214, 208] on span at bounding box center [224, 205] width 61 height 10
click at [311, 151] on div "Lab Test Results Add Test Row Set All Passed" at bounding box center [281, 159] width 499 height 18
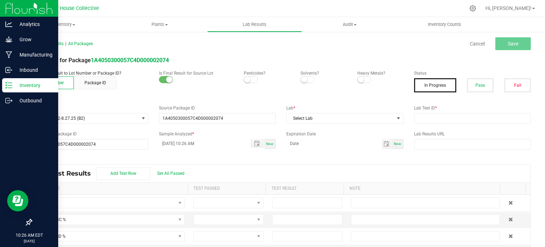
click at [14, 84] on p "Inventory" at bounding box center [33, 85] width 43 height 9
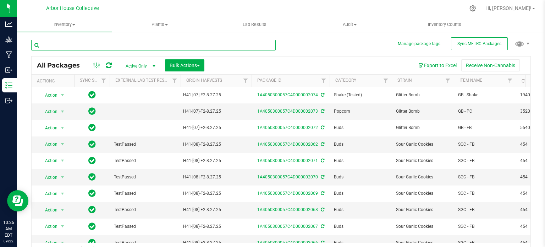
click at [84, 44] on input "text" at bounding box center [153, 45] width 244 height 11
type input "6"
type input "1699"
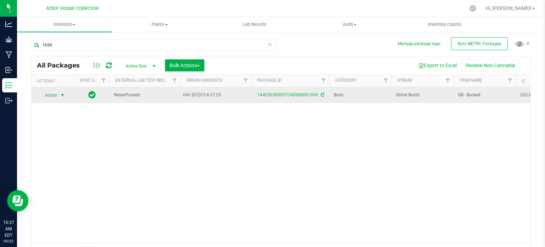
click at [64, 94] on span "select" at bounding box center [63, 95] width 6 height 6
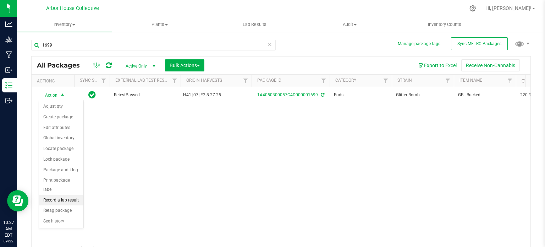
click at [64, 195] on li "Record a lab result" at bounding box center [61, 200] width 44 height 11
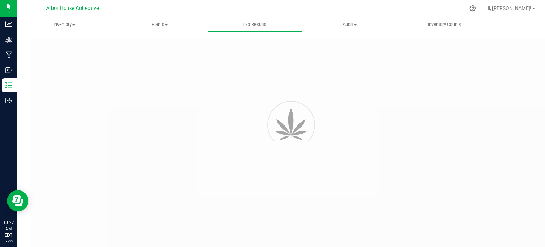
type input "1A4050300057C4D000001699"
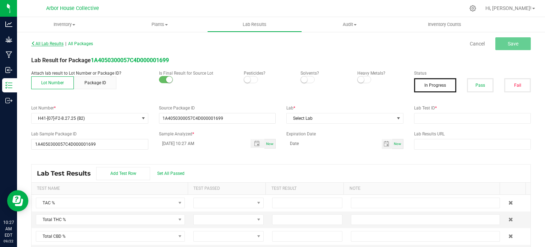
click at [40, 42] on span "All Lab Results" at bounding box center [47, 43] width 32 height 5
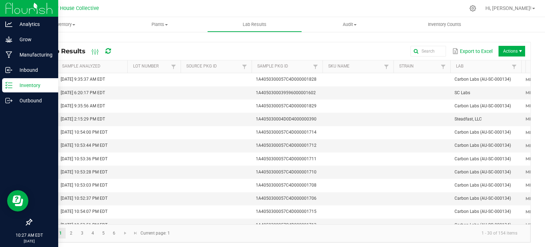
click at [13, 84] on p "Inventory" at bounding box center [33, 85] width 43 height 9
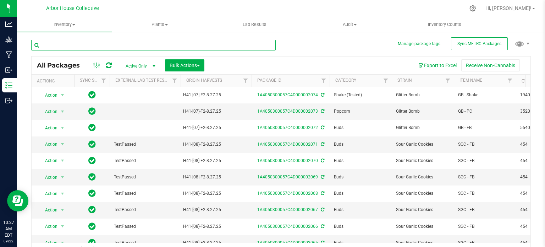
click at [119, 42] on input "text" at bounding box center [153, 45] width 244 height 11
type input "2074"
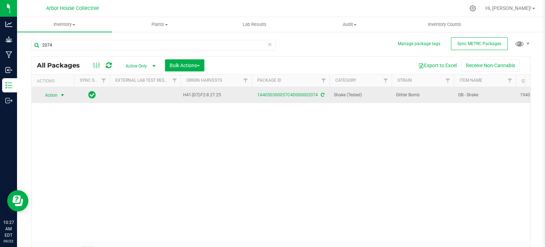
click at [63, 96] on span "select" at bounding box center [63, 95] width 6 height 6
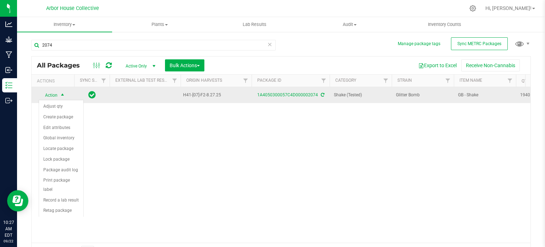
click at [63, 96] on span "select" at bounding box center [63, 95] width 6 height 6
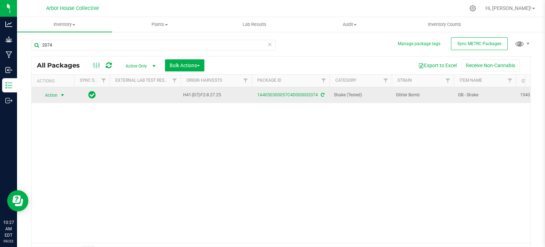
click at [63, 96] on span "select" at bounding box center [63, 95] width 6 height 6
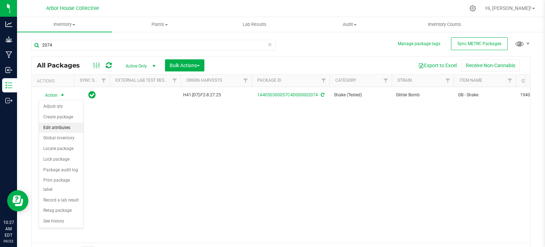
click at [70, 123] on li "Edit attributes" at bounding box center [61, 127] width 44 height 11
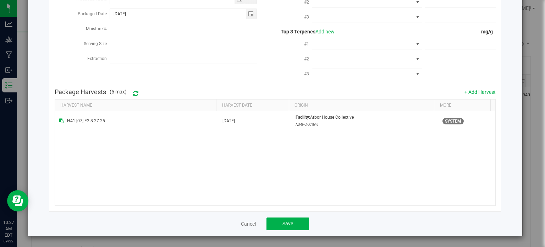
scroll to position [77, 0]
click at [248, 221] on link "Cancel" at bounding box center [248, 223] width 15 height 7
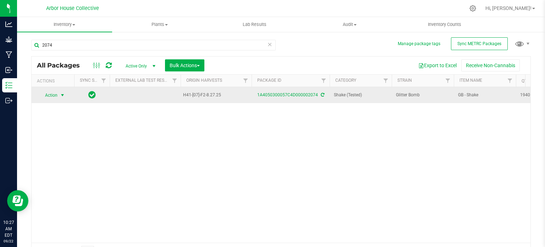
click at [64, 93] on span "select" at bounding box center [63, 95] width 6 height 6
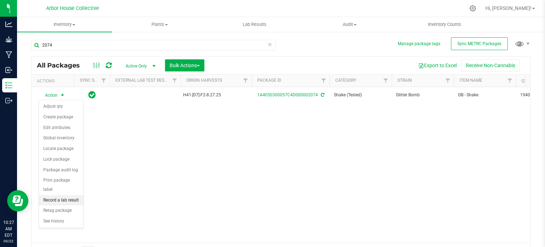
click at [65, 195] on li "Record a lab result" at bounding box center [61, 200] width 44 height 11
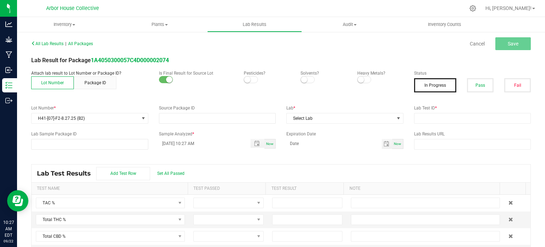
type input "1A4050300057C4D000002074"
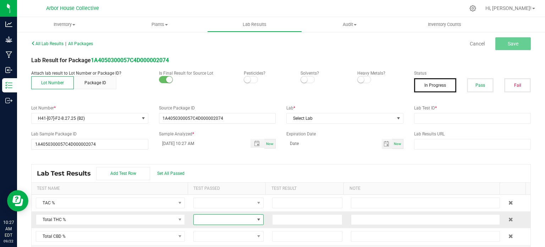
click at [199, 219] on span at bounding box center [224, 219] width 61 height 10
click at [287, 214] on input at bounding box center [307, 219] width 70 height 10
type input "26.9500"
click at [302, 173] on div "Lab Test Results Add Test Row Set All Passed" at bounding box center [281, 173] width 499 height 18
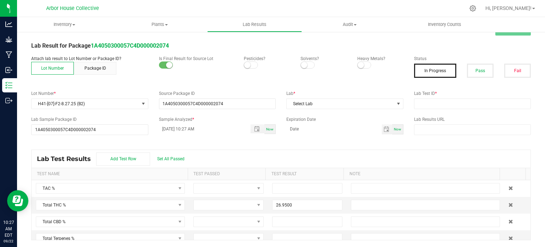
scroll to position [0, 0]
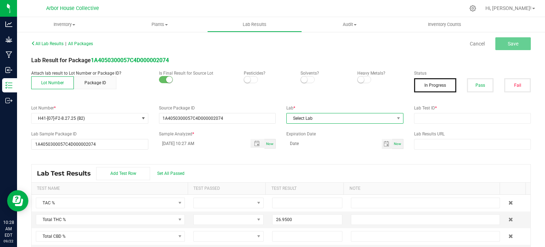
click at [304, 116] on span "Select Lab" at bounding box center [340, 118] width 107 height 10
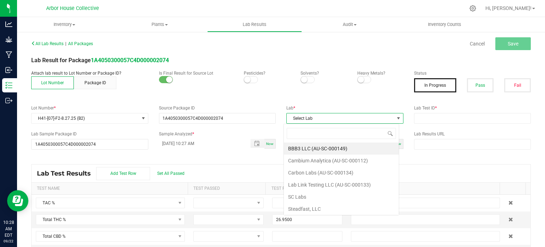
scroll to position [10, 115]
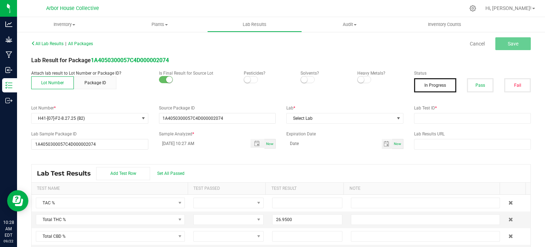
click at [314, 106] on label "Lab *" at bounding box center [344, 108] width 117 height 6
click at [470, 42] on link "Cancel" at bounding box center [477, 43] width 15 height 7
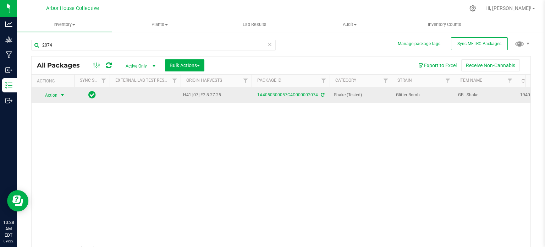
click at [62, 96] on span "select" at bounding box center [63, 95] width 6 height 6
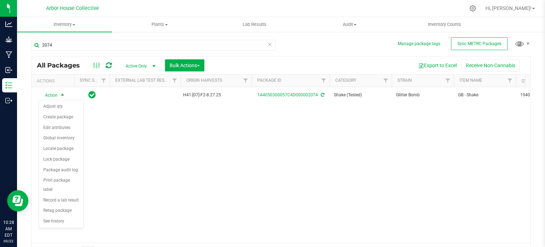
drag, startPoint x: 141, startPoint y: 122, endPoint x: 141, endPoint y: 116, distance: 6.0
click at [140, 122] on div "Action Action Adjust qty Create package Edit attributes Global inventory Locate…" at bounding box center [281, 164] width 499 height 155
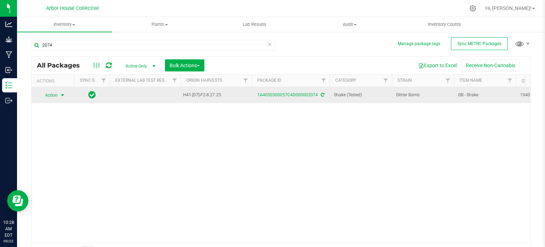
click at [64, 92] on span "select" at bounding box center [63, 95] width 6 height 6
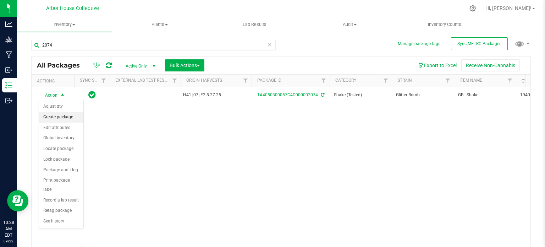
click at [60, 118] on li "Create package" at bounding box center [61, 117] width 44 height 11
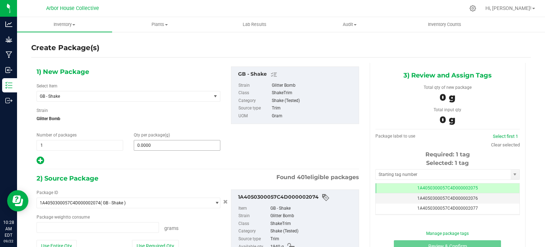
type input "0.0000 g"
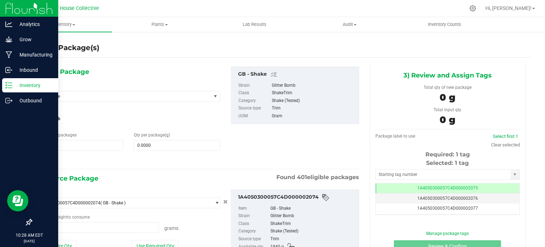
click at [11, 84] on icon at bounding box center [8, 85] width 7 height 7
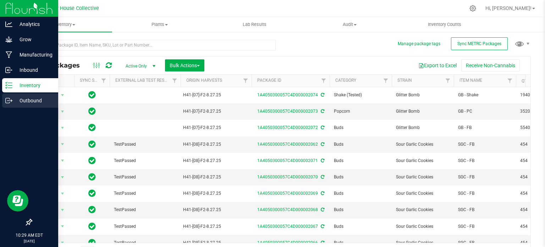
click at [25, 106] on div "Outbound" at bounding box center [30, 100] width 56 height 14
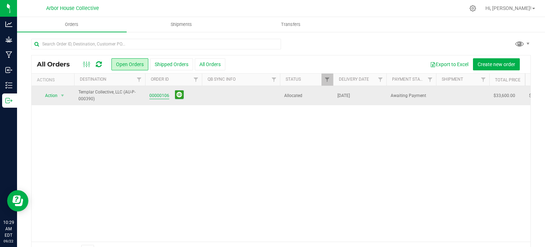
click at [151, 94] on link "00000106" at bounding box center [159, 95] width 20 height 7
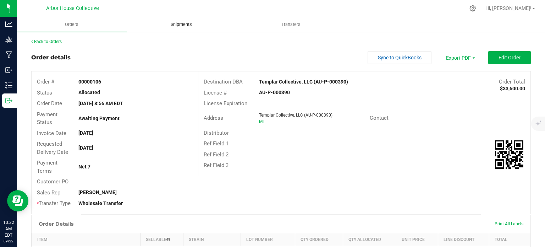
click at [193, 18] on uib-tab-heading "Shipments" at bounding box center [181, 24] width 109 height 14
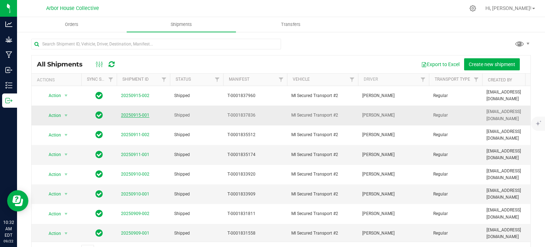
click at [134, 112] on link "20250915-001" at bounding box center [135, 114] width 28 height 5
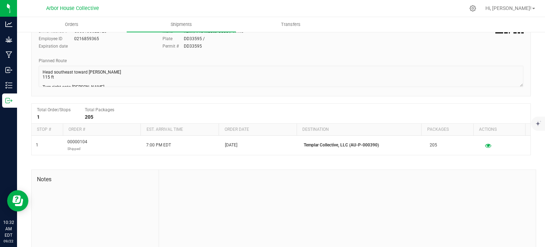
scroll to position [104, 0]
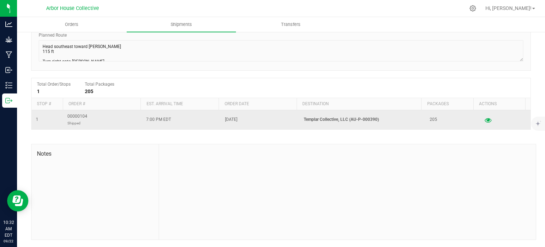
click at [485, 119] on icon "button" at bounding box center [488, 119] width 7 height 5
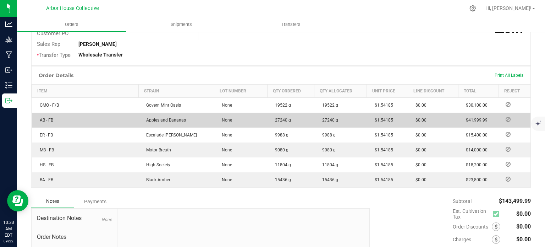
scroll to position [162, 0]
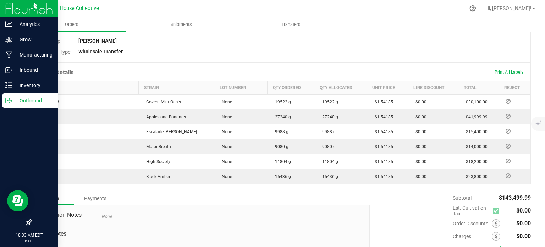
click at [10, 101] on icon at bounding box center [8, 100] width 7 height 7
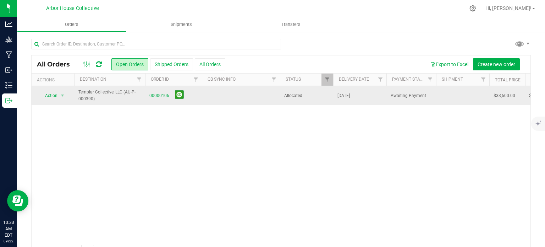
click at [160, 94] on link "00000106" at bounding box center [159, 95] width 20 height 7
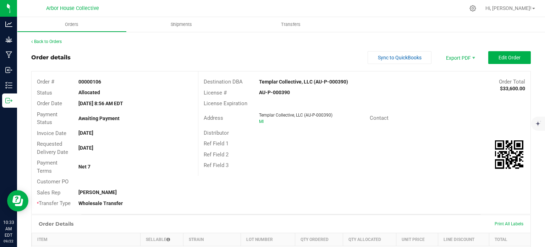
scroll to position [5, 0]
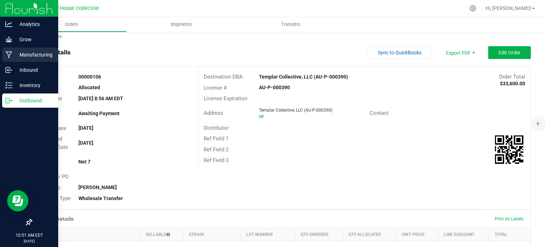
click at [28, 56] on p "Manufacturing" at bounding box center [33, 54] width 43 height 9
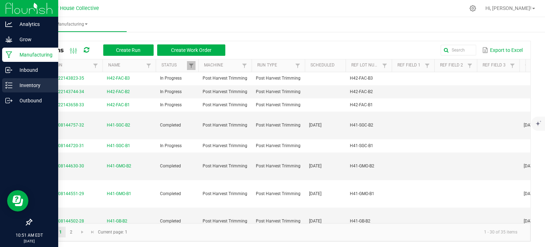
click at [18, 79] on div "Inventory" at bounding box center [30, 85] width 56 height 14
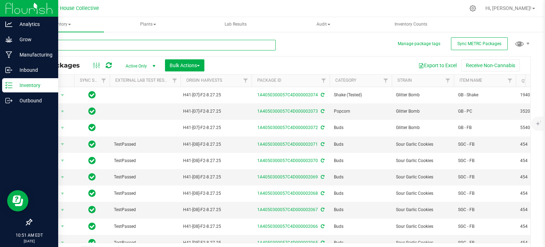
click at [94, 44] on input "text" at bounding box center [153, 45] width 244 height 11
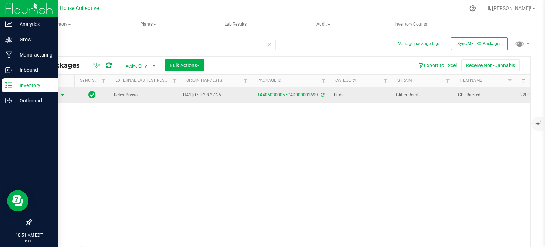
click at [62, 94] on span "select" at bounding box center [63, 95] width 6 height 6
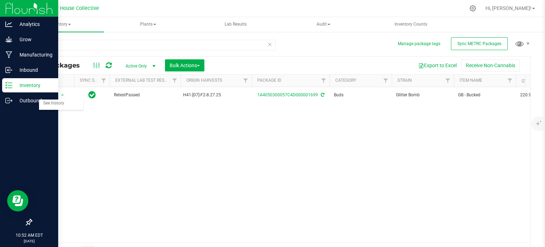
click at [108, 130] on div "Action Action Adjust qty Create package Edit attributes Global inventory Locate…" at bounding box center [281, 164] width 499 height 155
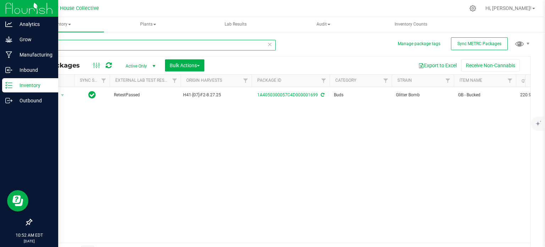
click at [64, 44] on input "1699" at bounding box center [153, 45] width 244 height 11
type input "1"
type input "2074"
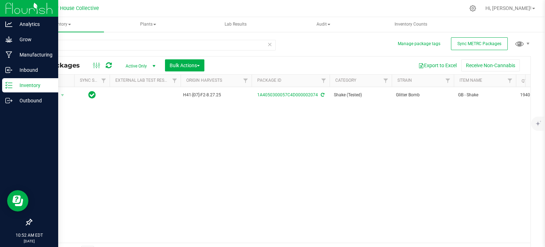
drag, startPoint x: 240, startPoint y: 102, endPoint x: 199, endPoint y: 161, distance: 72.2
click at [199, 161] on div "Action Action Adjust qty Create package Edit attributes Global inventory Locate…" at bounding box center [281, 164] width 499 height 155
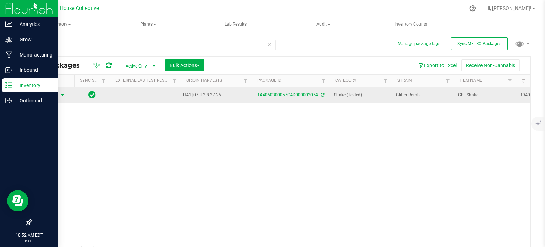
click at [62, 93] on span "select" at bounding box center [63, 95] width 6 height 6
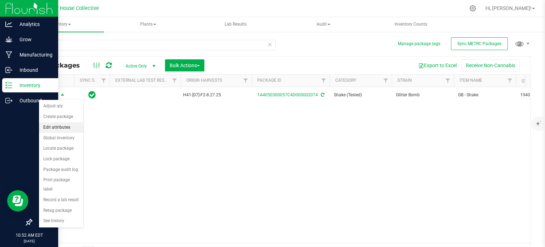
click at [67, 125] on li "Edit attributes" at bounding box center [61, 127] width 44 height 11
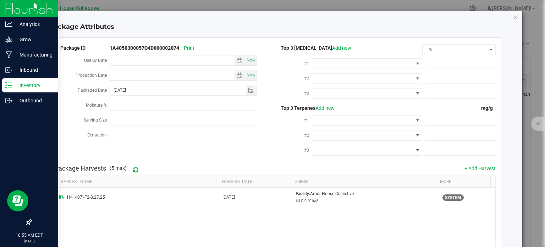
click at [513, 18] on icon "Close modal" at bounding box center [515, 17] width 5 height 9
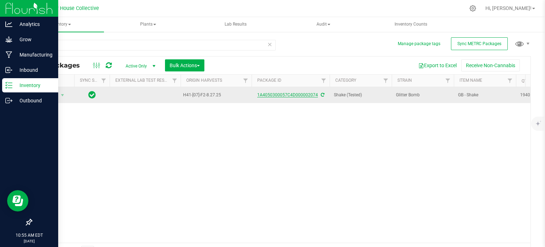
click at [267, 94] on link "1A4050300057C4D000002074" at bounding box center [287, 94] width 61 height 5
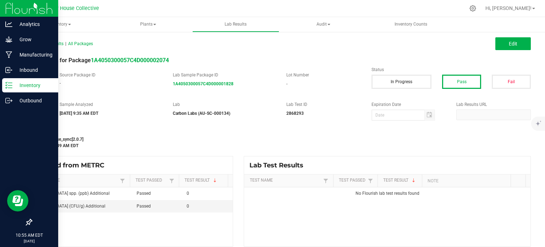
scroll to position [6, 0]
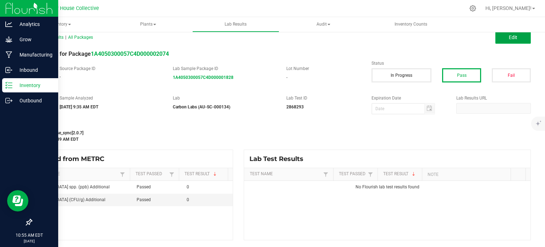
click at [517, 41] on button "Edit" at bounding box center [512, 37] width 35 height 13
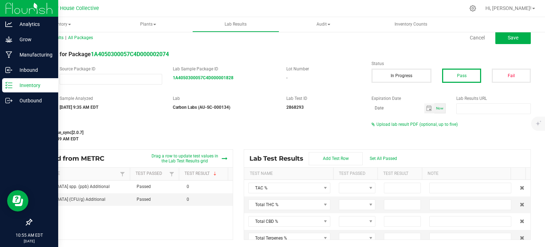
scroll to position [6, 0]
click at [385, 204] on input at bounding box center [402, 205] width 36 height 10
click at [418, 146] on div "All Lab Results | All Packages Cancel Save Lab Result for Package 1A4050300057C…" at bounding box center [280, 136] width 499 height 207
type input "26.9500"
click at [509, 35] on span "Save" at bounding box center [513, 38] width 11 height 6
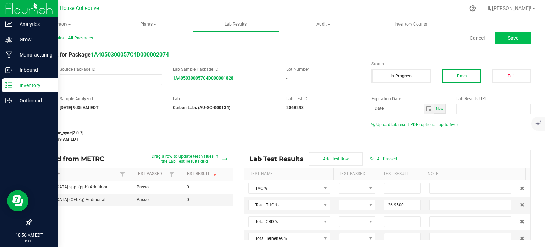
type input "26.9500"
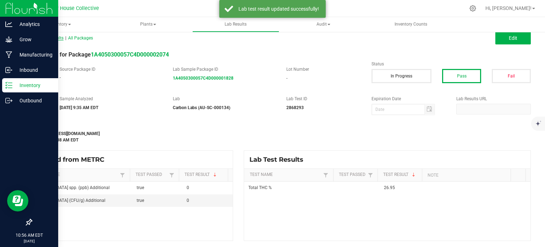
click at [40, 37] on span "All Lab Results" at bounding box center [47, 37] width 32 height 5
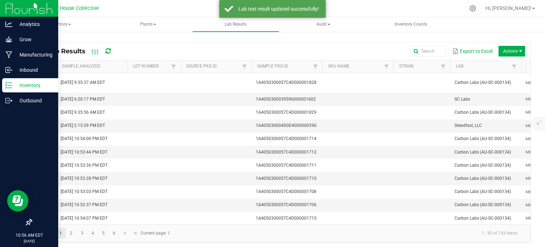
click at [11, 84] on icon at bounding box center [8, 85] width 7 height 7
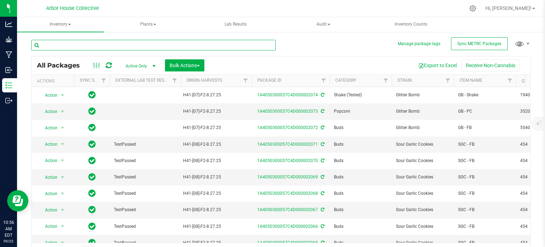
click at [77, 46] on input "text" at bounding box center [153, 45] width 244 height 11
type input "2074"
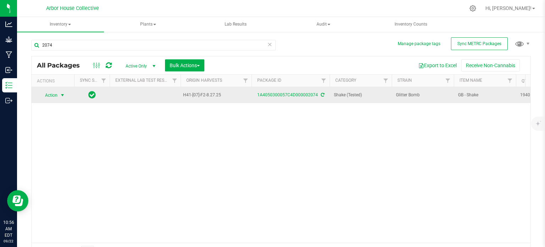
click at [62, 95] on span "select" at bounding box center [63, 95] width 6 height 6
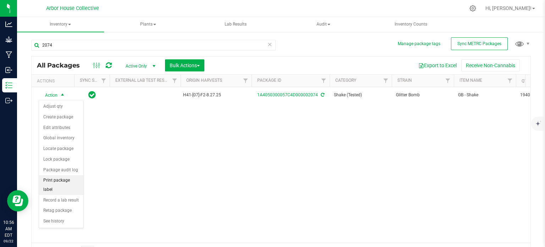
click at [62, 177] on li "Print package label" at bounding box center [61, 185] width 44 height 20
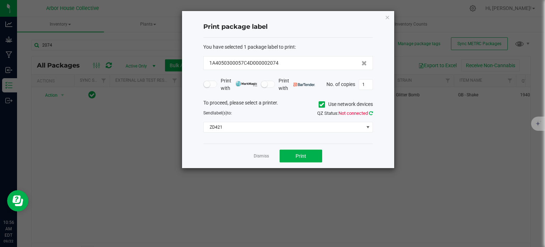
click at [369, 111] on icon at bounding box center [371, 113] width 4 height 5
click at [318, 153] on button "Print" at bounding box center [301, 155] width 43 height 13
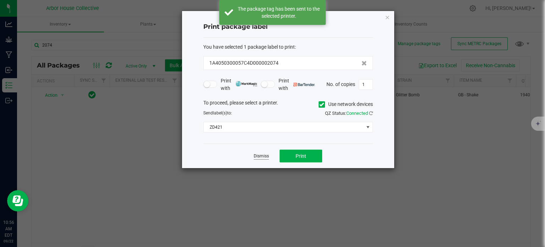
click at [267, 158] on link "Dismiss" at bounding box center [261, 156] width 15 height 6
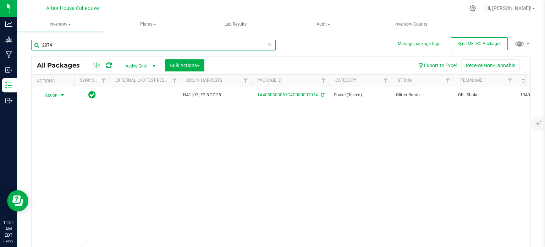
click at [68, 45] on input "2074" at bounding box center [153, 45] width 244 height 11
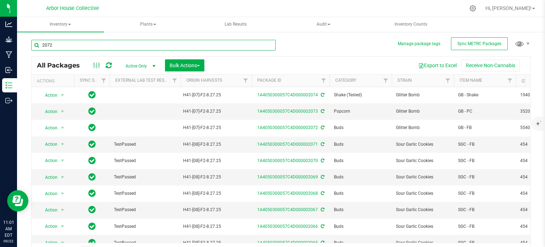
type input "2072"
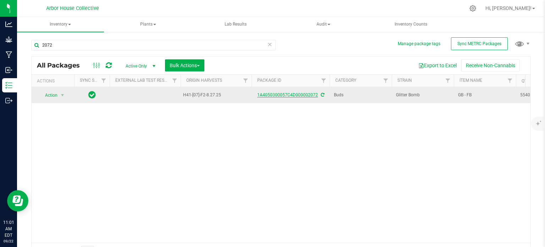
click at [290, 97] on link "1A4050300057C4D000002072" at bounding box center [287, 94] width 61 height 5
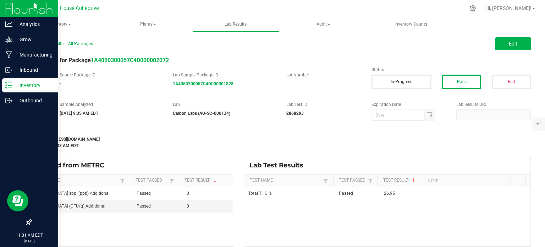
click at [28, 82] on p "Inventory" at bounding box center [33, 85] width 43 height 9
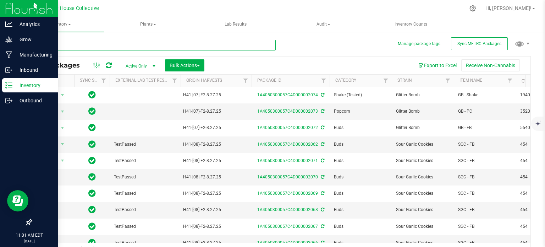
click at [92, 42] on input "text" at bounding box center [153, 45] width 244 height 11
type input "2072"
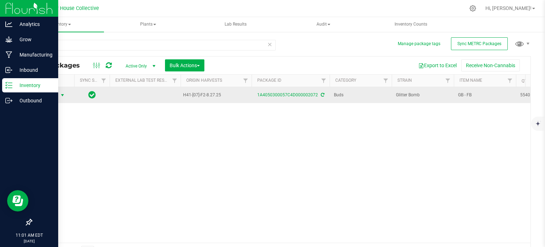
click at [63, 94] on span "select" at bounding box center [63, 95] width 6 height 6
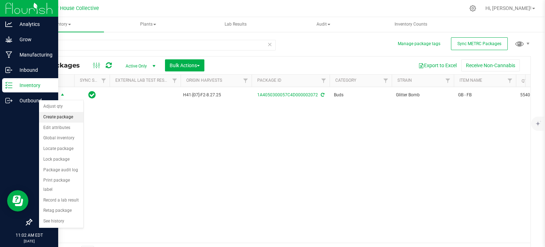
click at [66, 116] on li "Create package" at bounding box center [61, 117] width 44 height 11
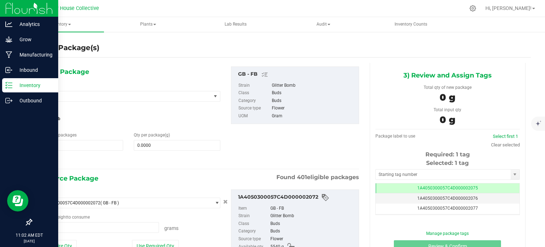
type input "0.0000 g"
click at [59, 146] on span "1 1" at bounding box center [80, 145] width 87 height 11
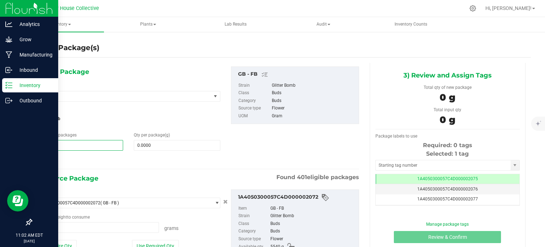
type input "12"
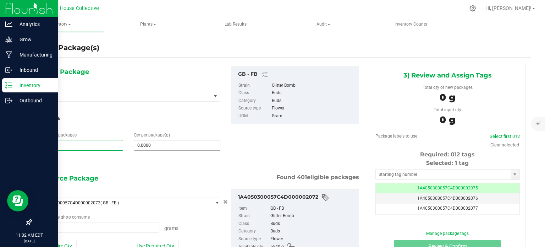
type input "12"
click at [144, 141] on span at bounding box center [177, 145] width 87 height 11
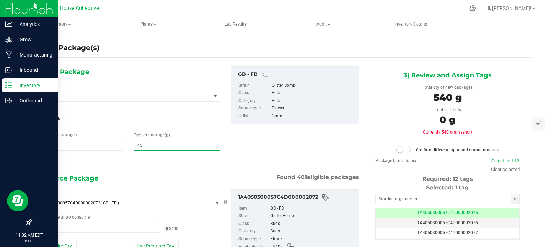
type input "454"
type input "454.0000"
click at [62, 227] on span at bounding box center [98, 227] width 122 height 11
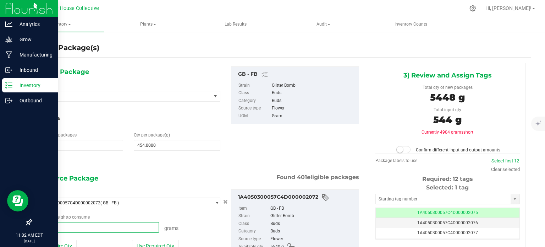
type input "5448"
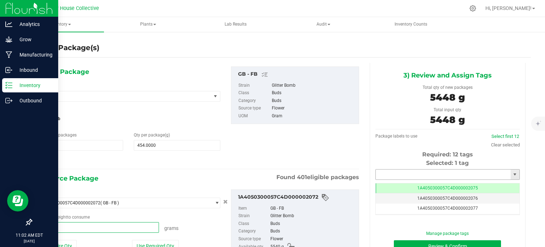
type input "5448.0000 g"
click at [413, 173] on input "text" at bounding box center [443, 174] width 135 height 10
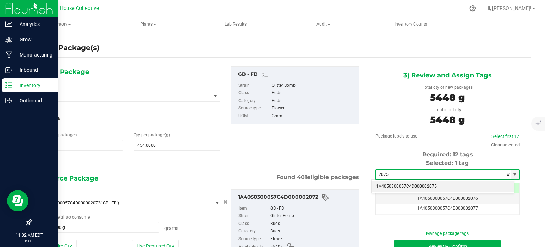
click at [385, 187] on li "1A4050300057C4D000002075" at bounding box center [443, 186] width 142 height 11
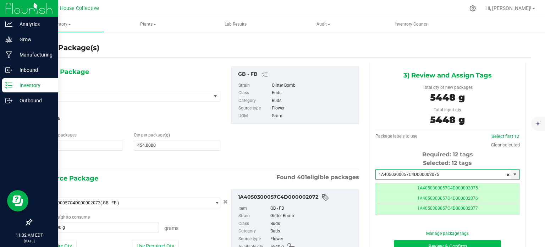
type input "1A4050300057C4D000002075"
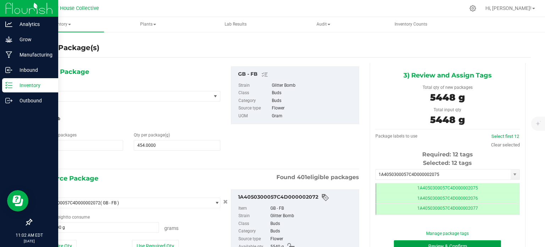
click at [403, 242] on button "Review & Confirm" at bounding box center [447, 246] width 107 height 12
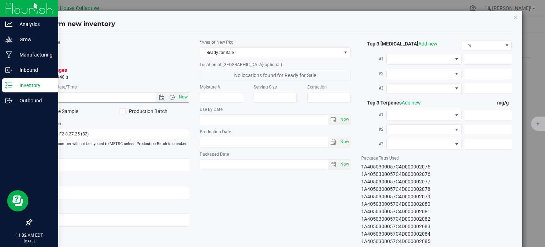
click at [178, 101] on span "Now" at bounding box center [183, 97] width 12 height 10
type input "[DATE] 11:02 AM"
click at [345, 163] on span "Now" at bounding box center [344, 164] width 12 height 10
type input "[DATE]"
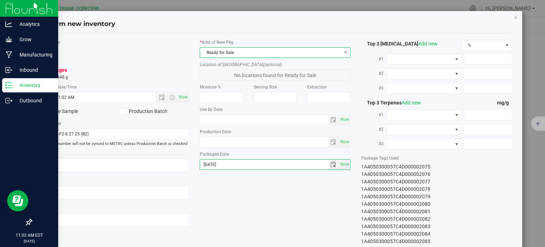
click at [283, 52] on span "Ready for Sale" at bounding box center [270, 53] width 141 height 10
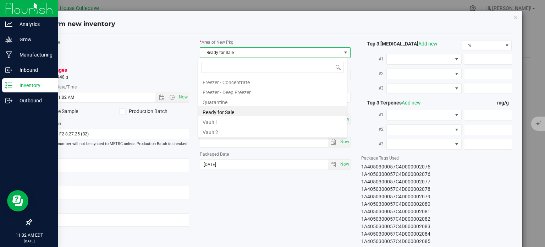
click at [240, 133] on li "Vault 2" at bounding box center [272, 131] width 148 height 10
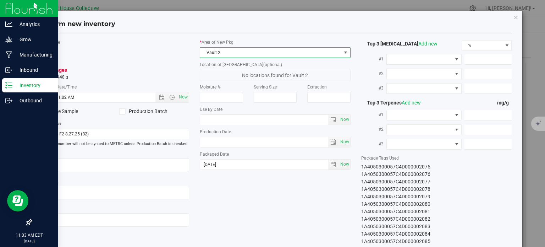
scroll to position [45, 0]
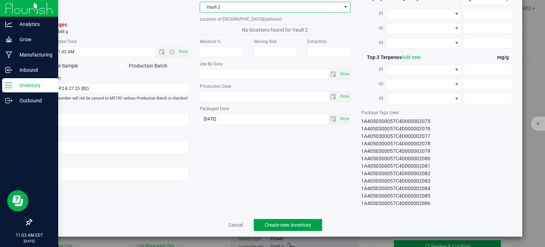
click at [298, 225] on span "Create new inventory" at bounding box center [288, 225] width 46 height 6
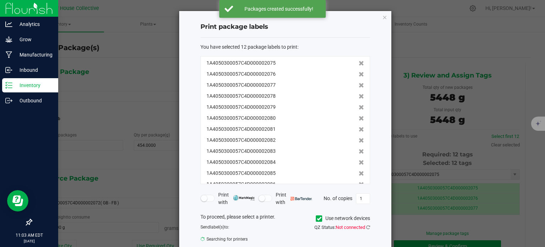
scroll to position [5, 0]
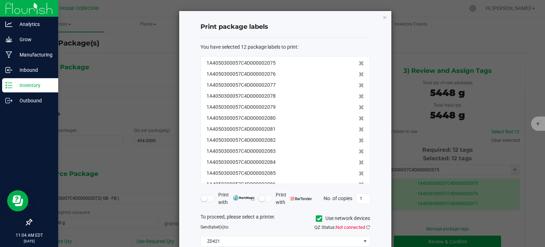
click at [375, 228] on div "Print package labels You have selected 12 package labels to print : 1A405030005…" at bounding box center [285, 146] width 212 height 271
click at [367, 227] on icon at bounding box center [368, 227] width 4 height 5
click at [361, 195] on input "1" at bounding box center [362, 198] width 13 height 10
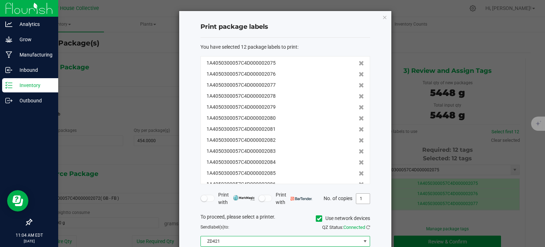
scroll to position [45, 0]
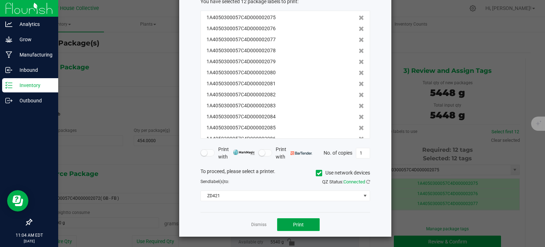
click at [299, 228] on button "Print" at bounding box center [298, 224] width 43 height 13
click at [254, 221] on app-cancel-button "Dismiss" at bounding box center [258, 224] width 15 height 7
click at [255, 221] on app-cancel-button "Dismiss" at bounding box center [258, 224] width 15 height 7
click at [255, 221] on link "Dismiss" at bounding box center [258, 224] width 15 height 6
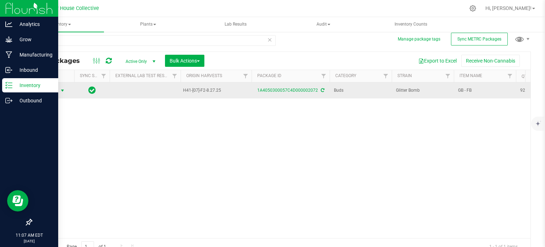
click at [64, 90] on span "select" at bounding box center [63, 91] width 6 height 6
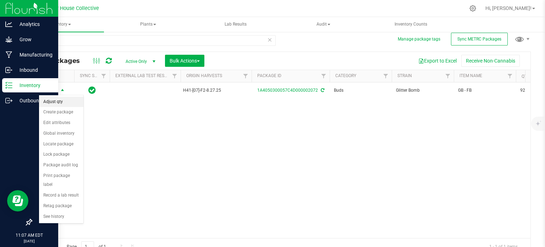
click at [64, 103] on li "Adjust qty" at bounding box center [61, 101] width 44 height 11
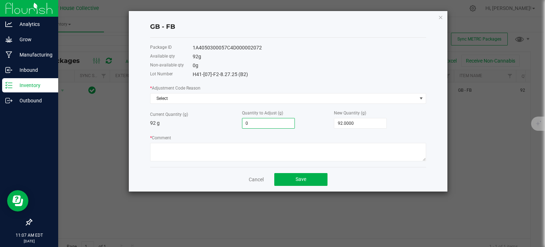
click at [273, 123] on input "0" at bounding box center [268, 123] width 52 height 10
type input "-3"
type input "89.0000"
type input "-32"
type input "60.0000"
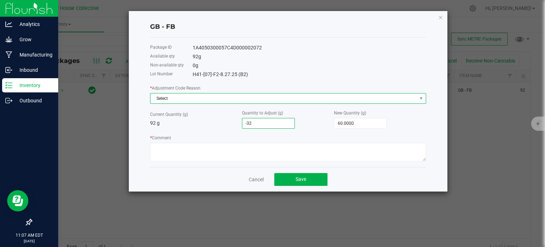
type input "-32.0000"
click at [221, 97] on span "Select" at bounding box center [283, 98] width 266 height 10
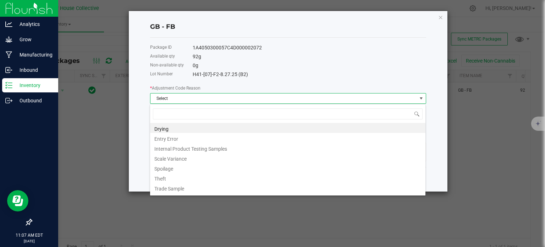
scroll to position [10, 276]
click at [180, 160] on li "Scale Variance" at bounding box center [287, 158] width 275 height 10
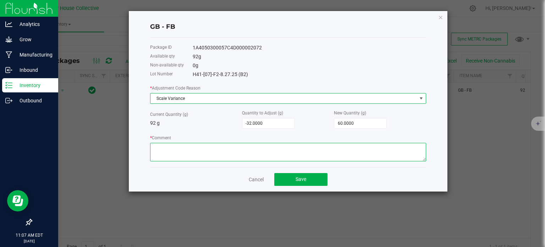
click at [179, 154] on textarea "* Comment" at bounding box center [288, 152] width 276 height 18
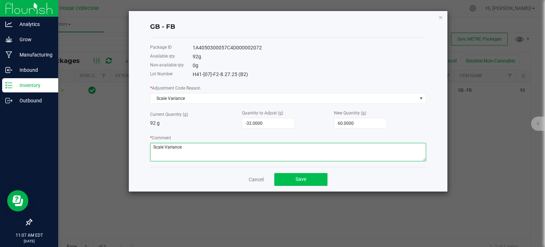
type textarea "Scale Variance"
click at [306, 179] on button "Save" at bounding box center [300, 179] width 53 height 13
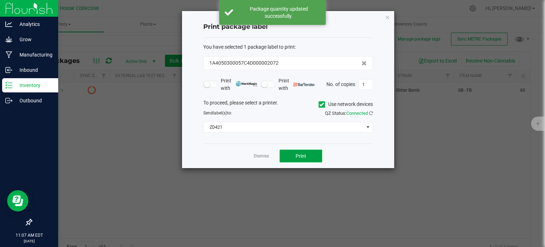
click at [300, 157] on span "Print" at bounding box center [300, 156] width 11 height 6
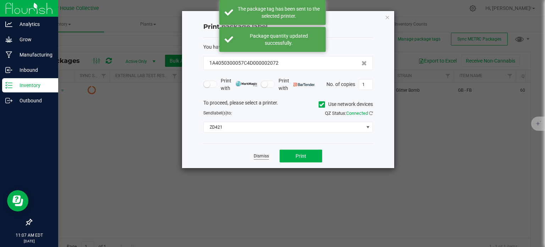
click at [262, 155] on link "Dismiss" at bounding box center [261, 156] width 15 height 6
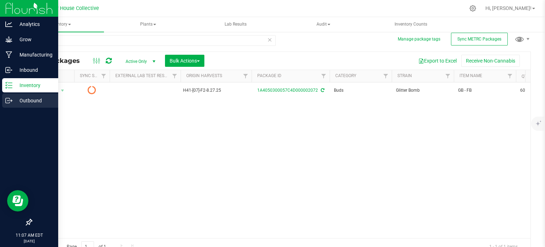
click at [21, 103] on p "Outbound" at bounding box center [33, 100] width 43 height 9
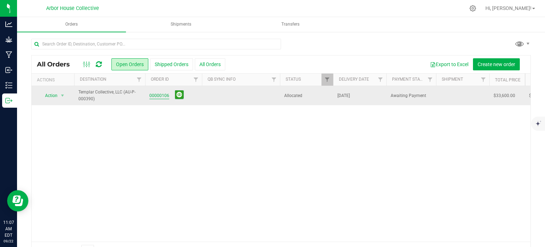
click at [163, 97] on link "00000106" at bounding box center [159, 95] width 20 height 7
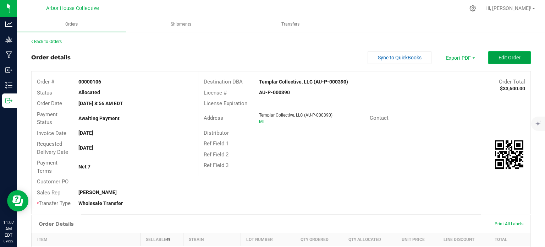
click at [500, 60] on span "Edit Order" at bounding box center [509, 58] width 22 height 6
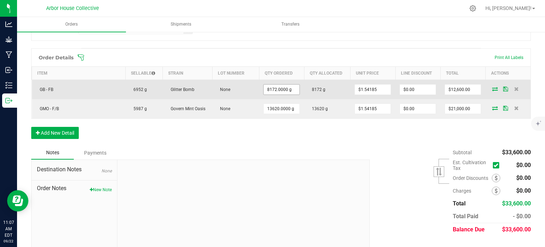
scroll to position [197, 0]
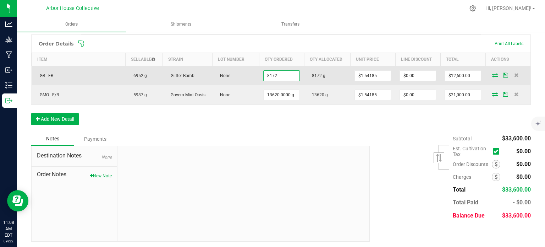
click at [277, 72] on input "8172" at bounding box center [282, 76] width 36 height 10
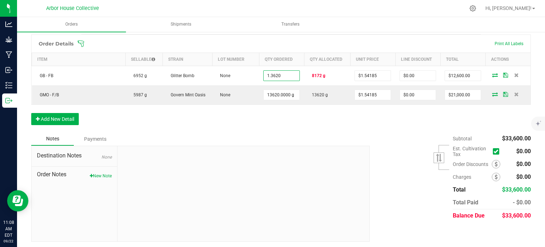
type input "1.3620 g"
type input "$2.10"
click at [298, 125] on div "Order Details Print All Labels Item Sellable Strain Lot Number Qty Ordered Qty …" at bounding box center [280, 83] width 499 height 98
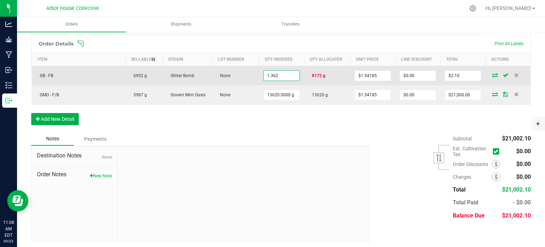
click at [275, 74] on input "1.362" at bounding box center [282, 76] width 36 height 10
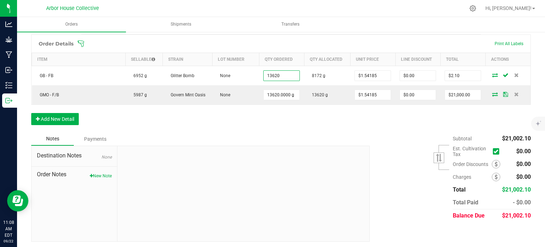
type input "13620.0000 g"
type input "$21,000.00"
click at [297, 122] on div "Order Details Print All Labels Item Sellable Strain Lot Number Qty Ordered Qty …" at bounding box center [280, 83] width 499 height 98
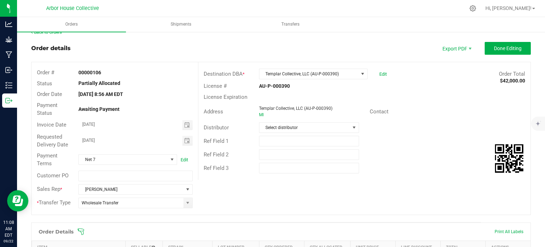
scroll to position [0, 0]
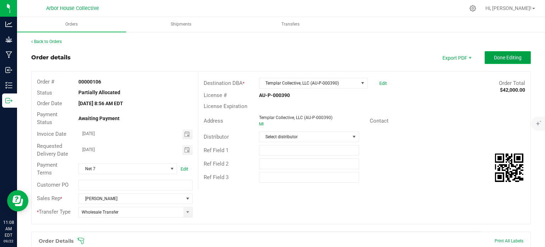
click at [494, 59] on span "Done Editing" at bounding box center [508, 58] width 28 height 6
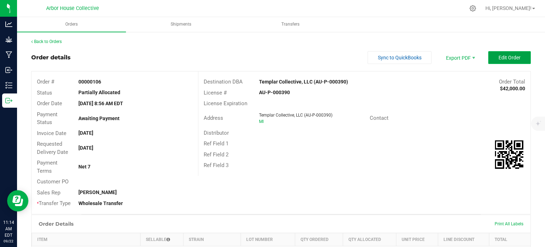
click at [490, 61] on button "Edit Order" at bounding box center [509, 57] width 43 height 13
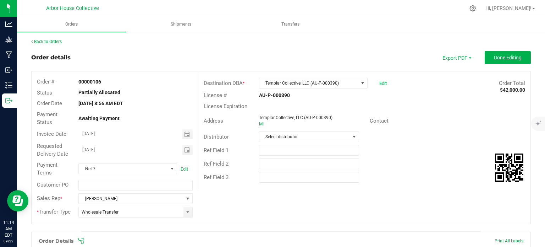
click at [84, 238] on icon at bounding box center [81, 240] width 6 height 6
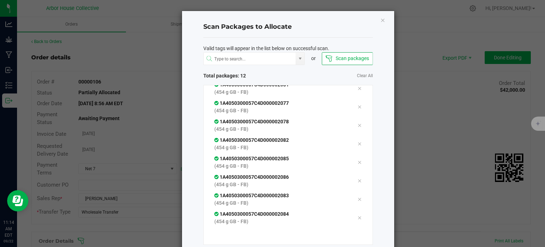
scroll to position [38, 0]
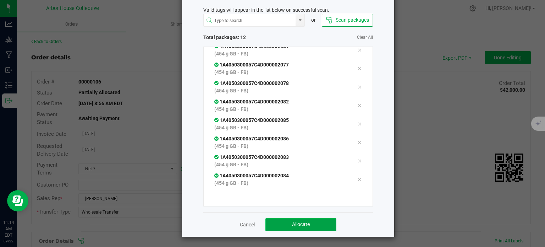
click at [275, 223] on button "Allocate" at bounding box center [300, 224] width 71 height 13
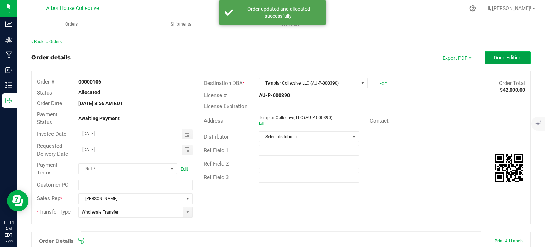
click at [498, 62] on button "Done Editing" at bounding box center [508, 57] width 46 height 13
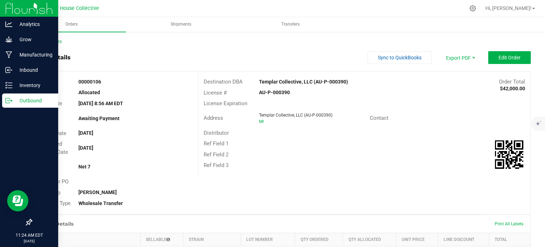
click at [12, 97] on p "Outbound" at bounding box center [33, 100] width 43 height 9
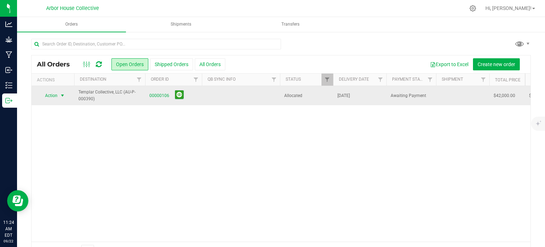
click at [62, 95] on span "select" at bounding box center [63, 96] width 6 height 6
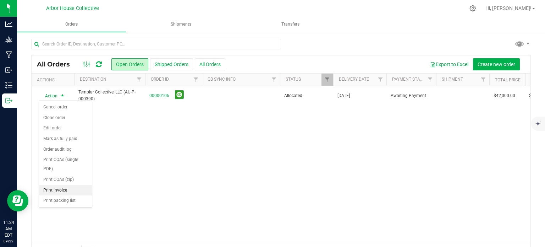
click at [67, 189] on li "Print invoice" at bounding box center [65, 190] width 53 height 11
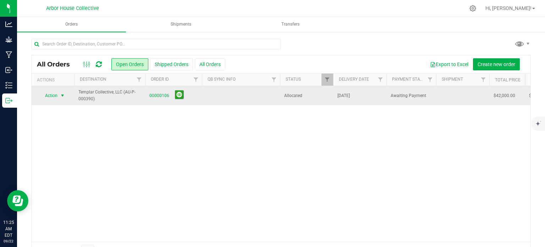
click at [225, 99] on td at bounding box center [241, 95] width 78 height 19
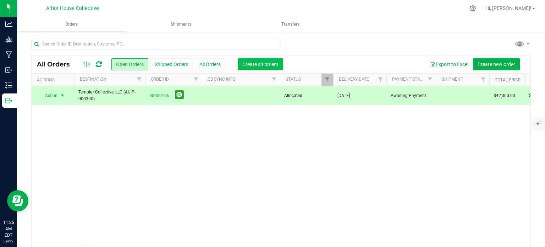
click at [252, 65] on span "Create shipment" at bounding box center [260, 64] width 36 height 6
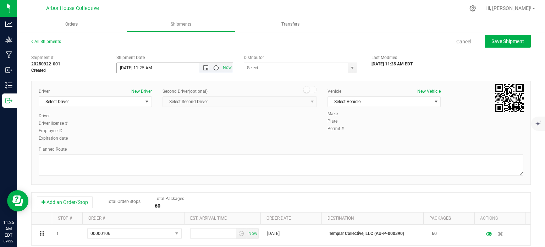
click at [213, 70] on span "Open the time view" at bounding box center [216, 68] width 6 height 6
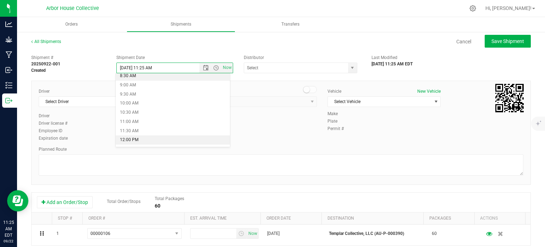
scroll to position [157, 0]
click at [171, 140] on li "12:00 PM" at bounding box center [173, 140] width 114 height 9
type input "[DATE] 12:00 PM"
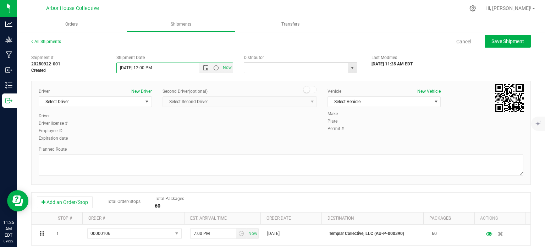
click at [287, 63] on input "text" at bounding box center [294, 68] width 101 height 10
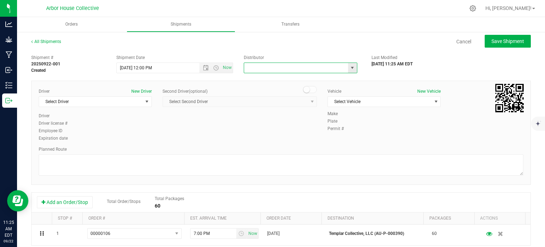
click at [349, 70] on span "select" at bounding box center [352, 68] width 6 height 6
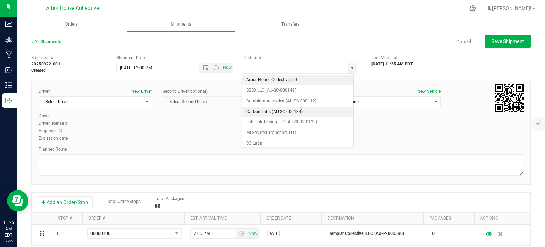
click at [292, 109] on li "Carbon Labs (AU-SC-000134)" at bounding box center [297, 111] width 111 height 11
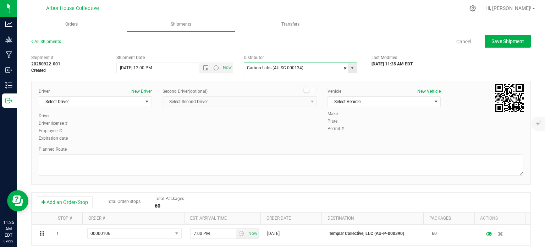
click at [349, 67] on span "select" at bounding box center [352, 68] width 6 height 6
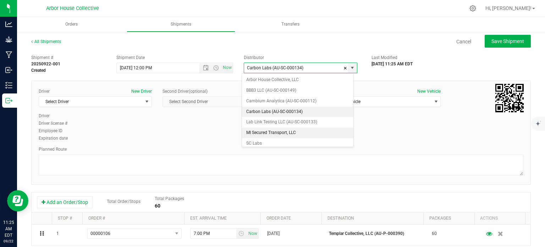
click at [288, 129] on li "MI Secured Transport, LLC" at bounding box center [297, 132] width 111 height 11
type input "MI Secured Transport, LLC"
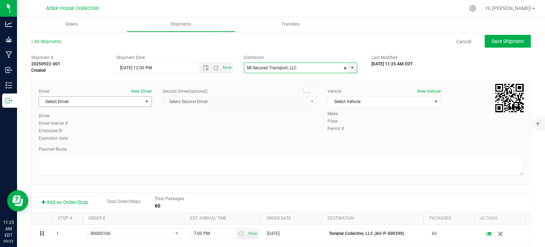
click at [138, 103] on span "Select Driver" at bounding box center [91, 101] width 104 height 10
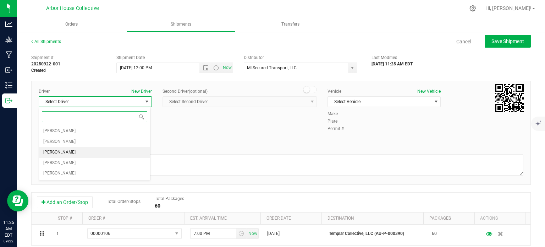
click at [107, 148] on li "[PERSON_NAME]" at bounding box center [94, 152] width 111 height 11
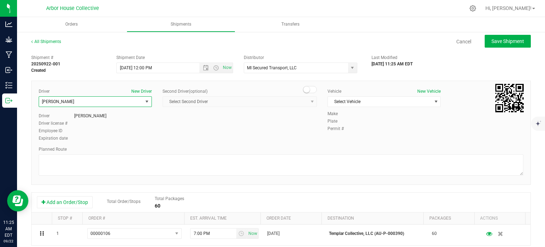
click at [119, 103] on span "[PERSON_NAME]" at bounding box center [91, 101] width 104 height 10
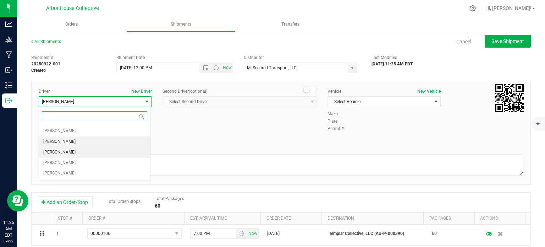
click at [106, 144] on li "[PERSON_NAME]" at bounding box center [94, 141] width 111 height 11
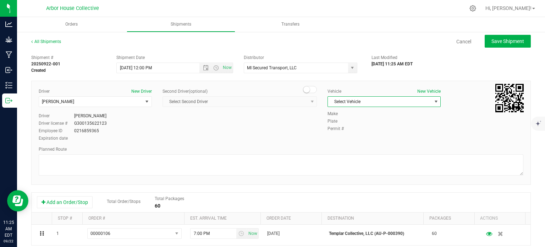
click at [365, 103] on span "Select Vehicle" at bounding box center [380, 101] width 104 height 10
click at [363, 134] on li "MI Secured Transport #2" at bounding box center [380, 134] width 111 height 11
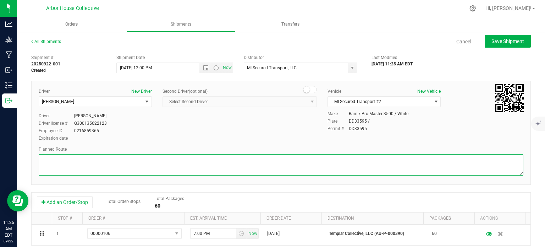
click at [61, 161] on textarea at bounding box center [281, 164] width 485 height 21
paste textarea "Head southeast toward [PERSON_NAME] 115 ft Turn right onto [PERSON_NAME]  499 …"
type textarea "Head southeast toward [PERSON_NAME] 115 ft Turn right onto [PERSON_NAME]  499 …"
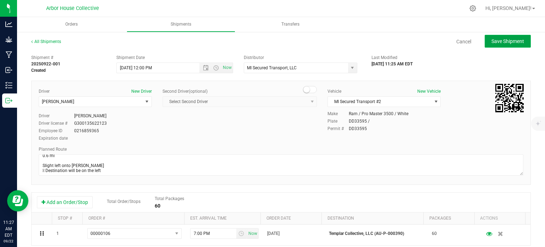
click at [518, 40] on span "Save Shipment" at bounding box center [507, 41] width 33 height 6
type input "[DATE] 4:00 PM"
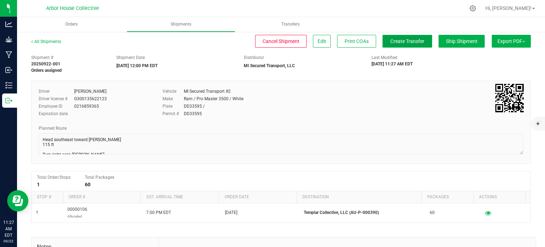
click at [409, 42] on span "Create Transfer" at bounding box center [407, 41] width 34 height 6
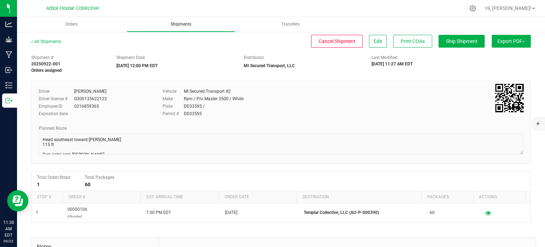
click at [179, 27] on span "Shipments" at bounding box center [181, 24] width 40 height 6
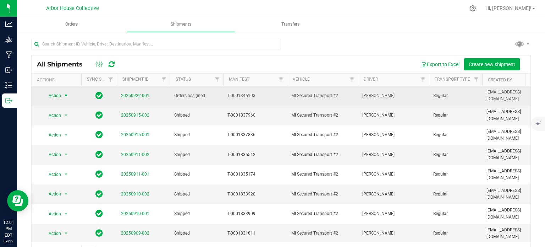
click at [67, 92] on span "select" at bounding box center [66, 95] width 9 height 10
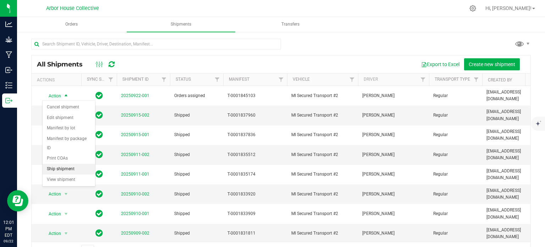
click at [71, 164] on li "Ship shipment" at bounding box center [69, 169] width 52 height 11
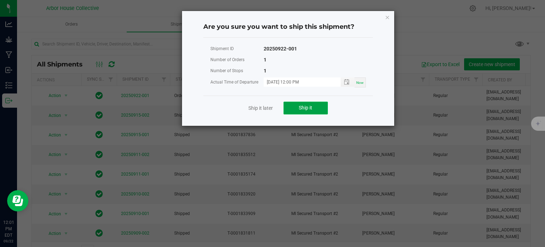
click at [309, 106] on span "Ship it" at bounding box center [305, 108] width 13 height 6
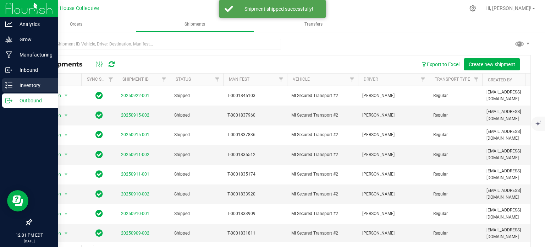
click at [27, 86] on p "Inventory" at bounding box center [33, 85] width 43 height 9
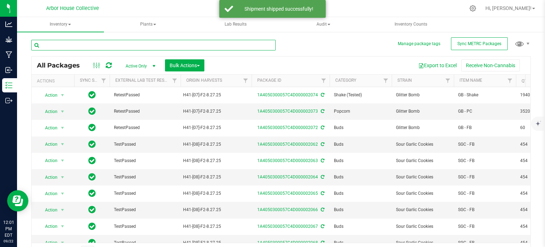
click at [111, 42] on input "text" at bounding box center [153, 45] width 244 height 11
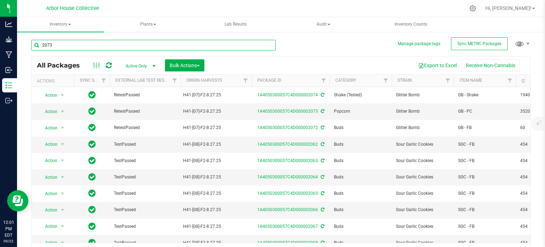
type input "2073"
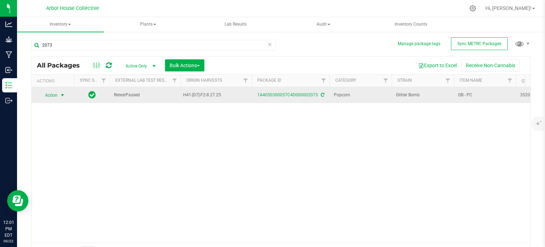
click at [62, 93] on span "select" at bounding box center [63, 95] width 6 height 6
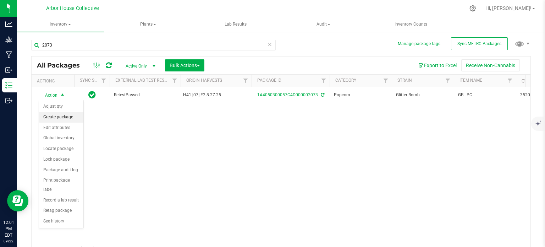
click at [64, 116] on li "Create package" at bounding box center [61, 117] width 44 height 11
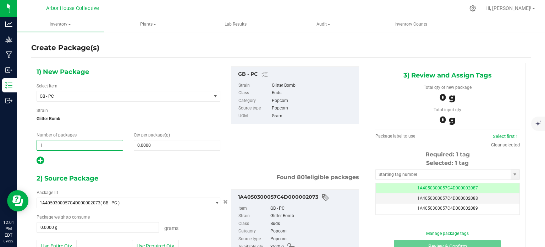
click at [62, 143] on span "1 1" at bounding box center [80, 145] width 87 height 11
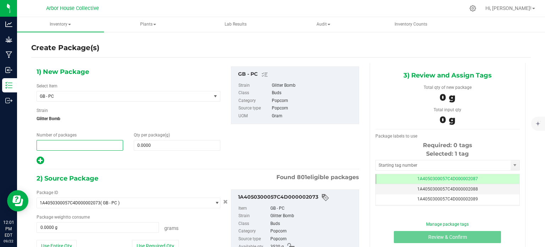
type input "7"
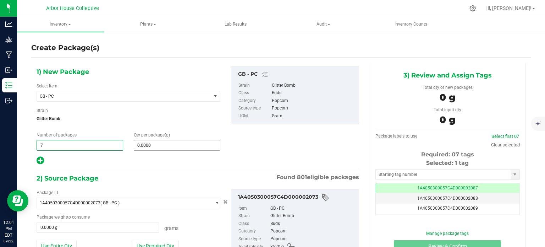
type input "7"
click at [162, 142] on span at bounding box center [177, 145] width 87 height 11
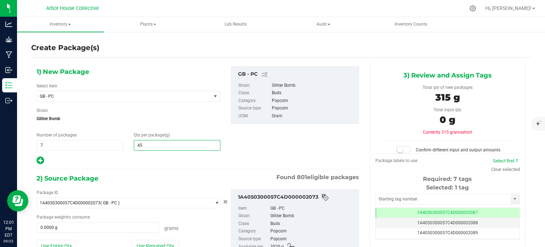
type input "454"
type input "454.0000"
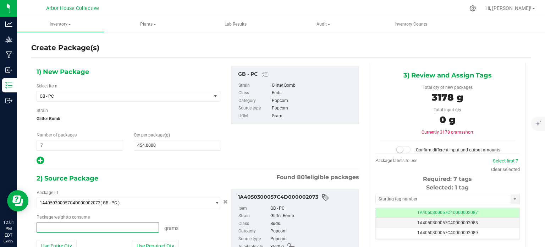
click at [88, 224] on span at bounding box center [98, 227] width 122 height 11
type input "3"
type input "3178"
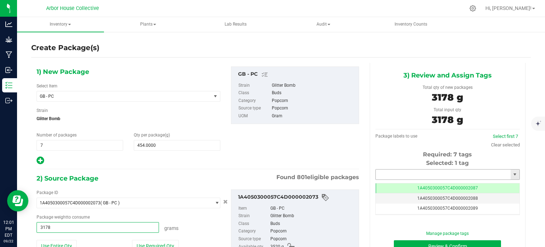
type input "3178.0000 g"
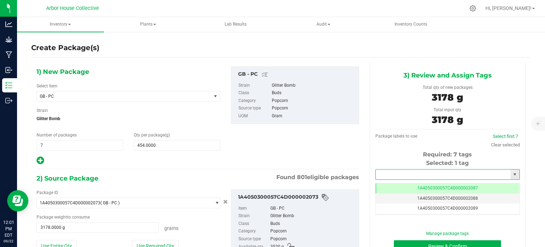
click at [380, 173] on input "text" at bounding box center [443, 174] width 135 height 10
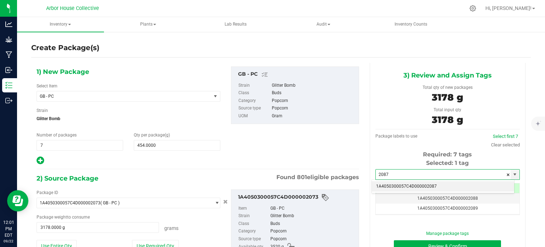
click at [402, 184] on li "1A4050300057C4D000002087" at bounding box center [443, 186] width 142 height 11
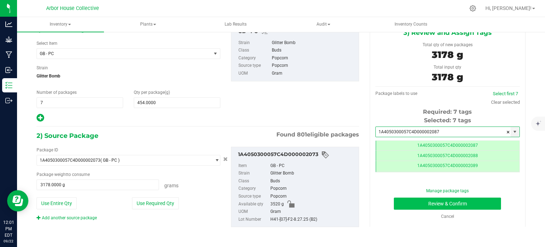
type input "1A4050300057C4D000002087"
click at [413, 205] on button "Review & Confirm" at bounding box center [447, 203] width 107 height 12
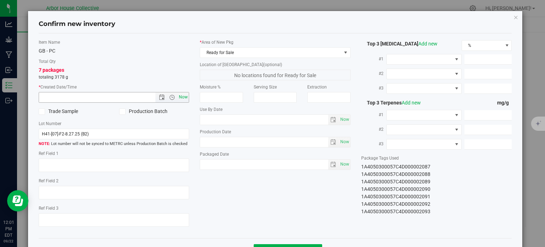
click at [183, 101] on span "Now" at bounding box center [183, 97] width 12 height 10
type input "[DATE] 12:01 PM"
click at [343, 164] on span "Now" at bounding box center [344, 164] width 12 height 10
type input "[DATE]"
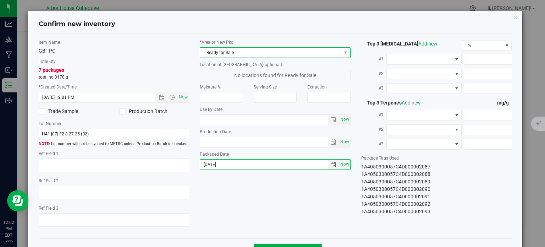
click at [244, 49] on span "Ready for Sale" at bounding box center [270, 53] width 141 height 10
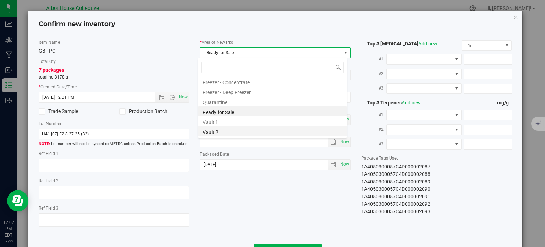
click at [215, 134] on li "Vault 2" at bounding box center [272, 131] width 148 height 10
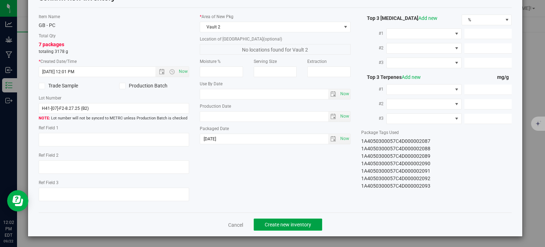
click at [296, 222] on span "Create new inventory" at bounding box center [288, 224] width 46 height 6
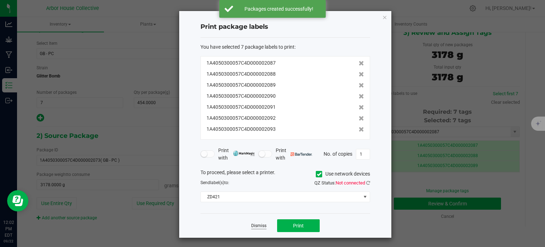
click at [261, 222] on link "Dismiss" at bounding box center [258, 225] width 15 height 6
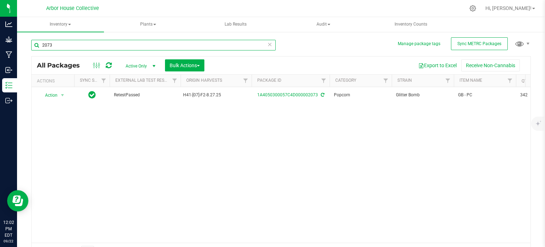
click at [52, 40] on input "2073" at bounding box center [153, 45] width 244 height 11
click at [53, 42] on input "2073" at bounding box center [153, 45] width 244 height 11
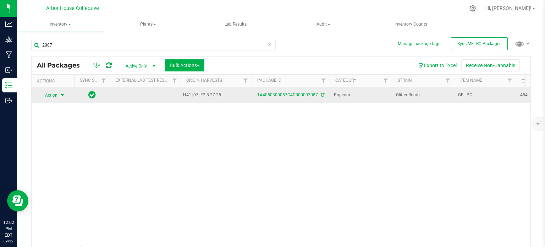
click at [62, 94] on span "select" at bounding box center [63, 95] width 6 height 6
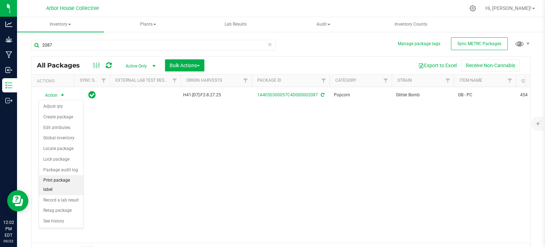
click at [63, 179] on li "Print package label" at bounding box center [61, 185] width 44 height 20
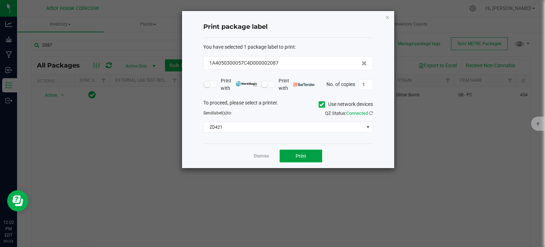
click at [287, 154] on button "Print" at bounding box center [301, 155] width 43 height 13
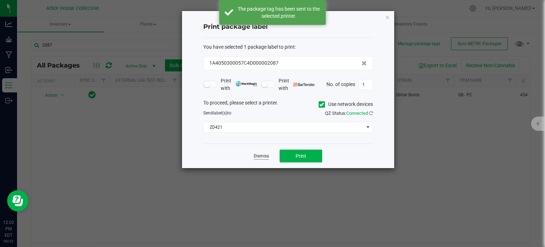
click at [262, 157] on link "Dismiss" at bounding box center [261, 156] width 15 height 6
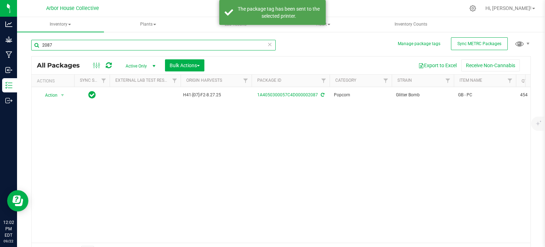
click at [120, 44] on input "2087" at bounding box center [153, 45] width 244 height 11
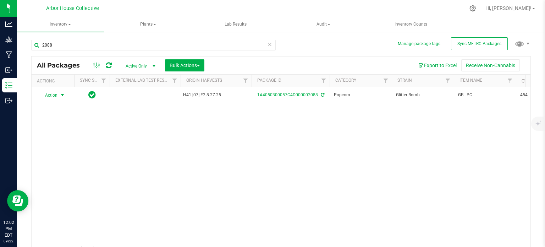
click at [61, 96] on span "select" at bounding box center [63, 95] width 6 height 6
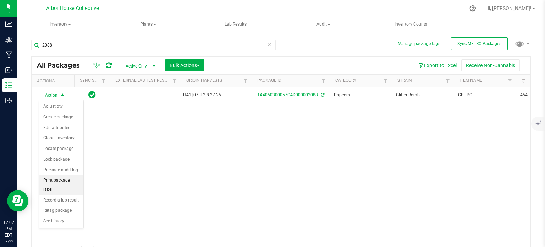
click at [65, 179] on li "Print package label" at bounding box center [61, 185] width 44 height 20
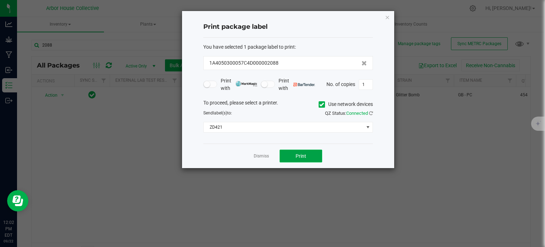
click at [291, 154] on button "Print" at bounding box center [301, 155] width 43 height 13
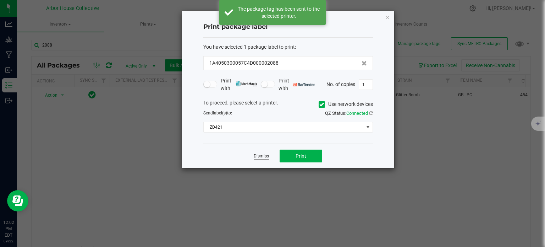
click at [259, 154] on link "Dismiss" at bounding box center [261, 156] width 15 height 6
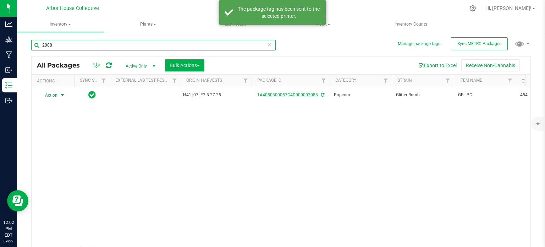
click at [95, 48] on input "2088" at bounding box center [153, 45] width 244 height 11
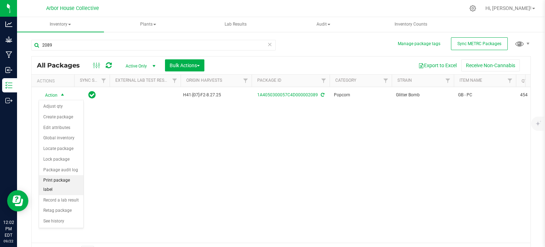
click at [72, 182] on li "Print package label" at bounding box center [61, 185] width 44 height 20
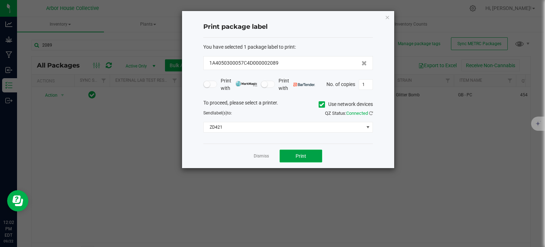
click at [301, 156] on span "Print" at bounding box center [300, 156] width 11 height 6
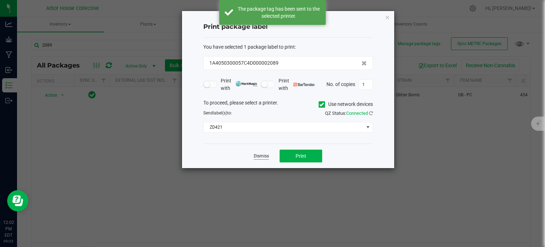
click at [264, 154] on link "Dismiss" at bounding box center [261, 156] width 15 height 6
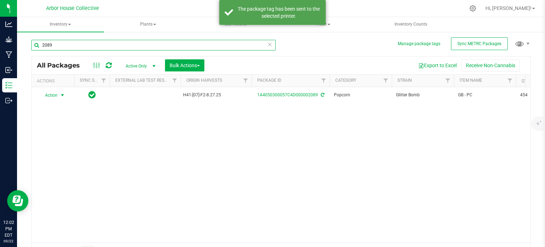
click at [90, 46] on input "2089" at bounding box center [153, 45] width 244 height 11
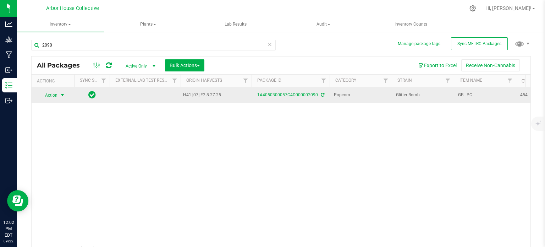
click at [61, 94] on span "select" at bounding box center [63, 95] width 6 height 6
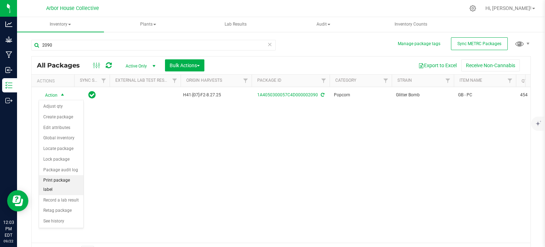
click at [71, 180] on li "Print package label" at bounding box center [61, 185] width 44 height 20
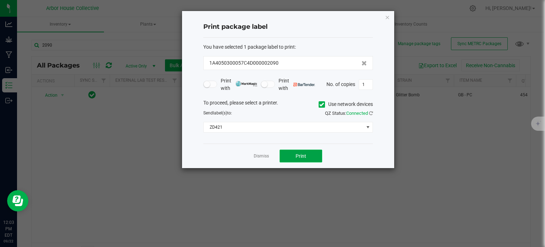
click at [298, 151] on button "Print" at bounding box center [301, 155] width 43 height 13
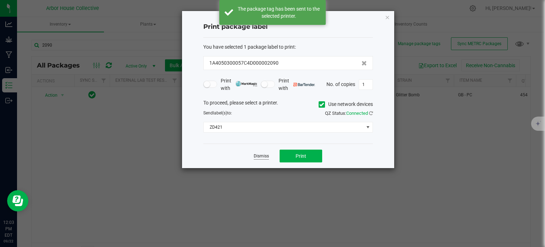
click at [257, 154] on link "Dismiss" at bounding box center [261, 156] width 15 height 6
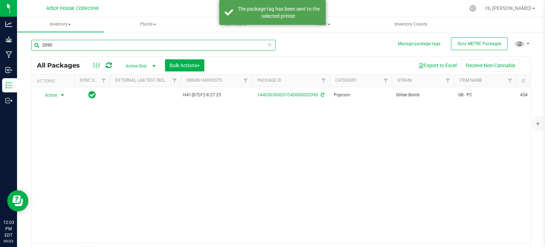
click at [61, 43] on input "2090" at bounding box center [153, 45] width 244 height 11
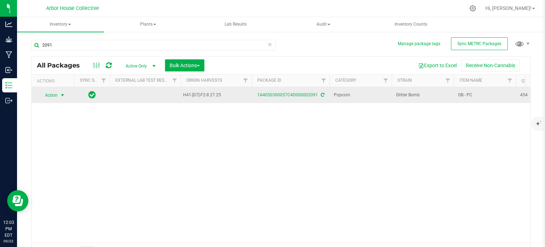
click at [64, 95] on span "select" at bounding box center [63, 95] width 6 height 6
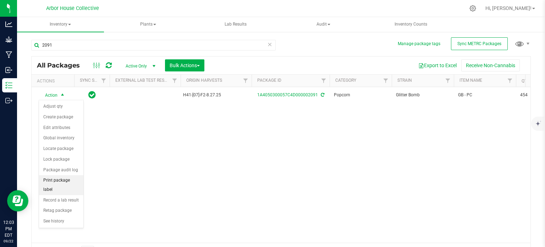
click at [71, 180] on li "Print package label" at bounding box center [61, 185] width 44 height 20
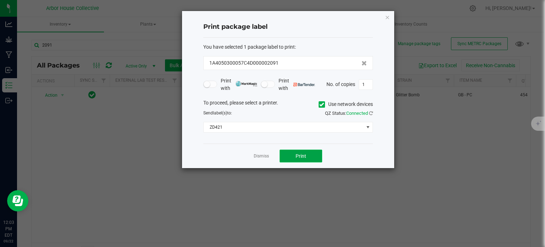
click at [296, 153] on span "Print" at bounding box center [300, 156] width 11 height 6
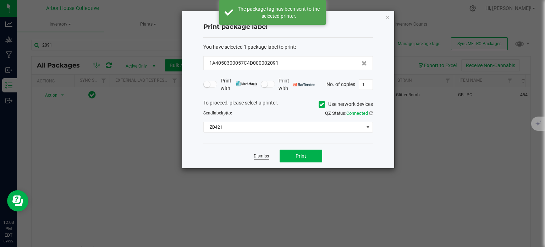
click at [257, 153] on link "Dismiss" at bounding box center [261, 156] width 15 height 6
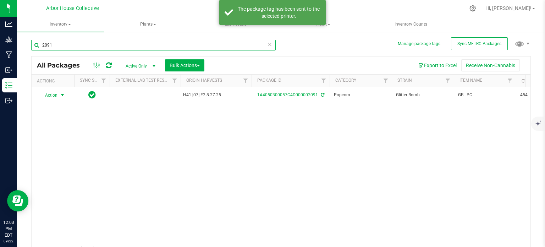
click at [104, 44] on input "2091" at bounding box center [153, 45] width 244 height 11
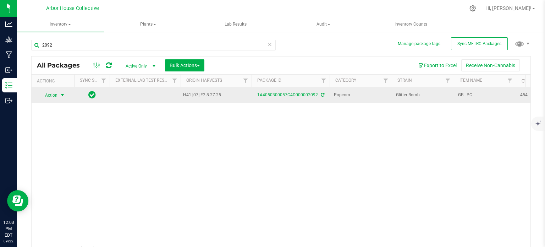
click at [62, 93] on span "select" at bounding box center [63, 95] width 6 height 6
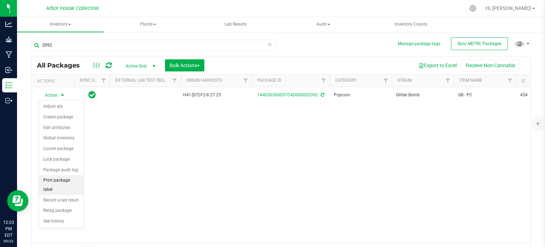
click at [77, 180] on li "Print package label" at bounding box center [61, 185] width 44 height 20
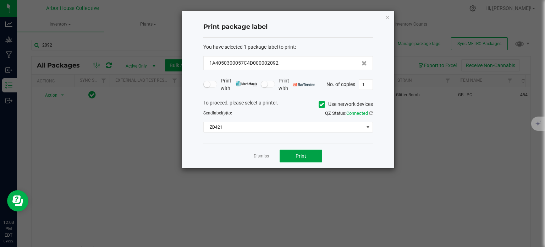
click at [302, 156] on span "Print" at bounding box center [300, 156] width 11 height 6
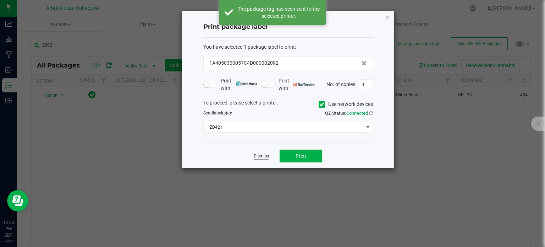
click at [260, 154] on link "Dismiss" at bounding box center [261, 156] width 15 height 6
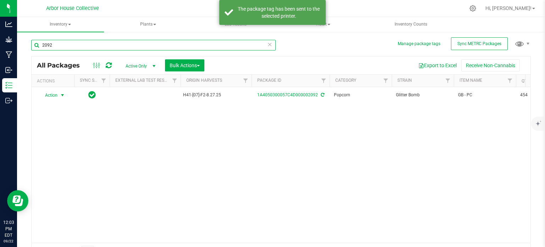
click at [61, 47] on input "2092" at bounding box center [153, 45] width 244 height 11
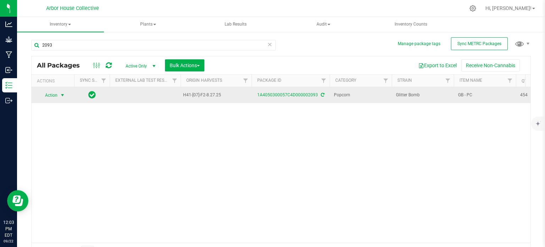
click at [64, 96] on span "select" at bounding box center [63, 95] width 6 height 6
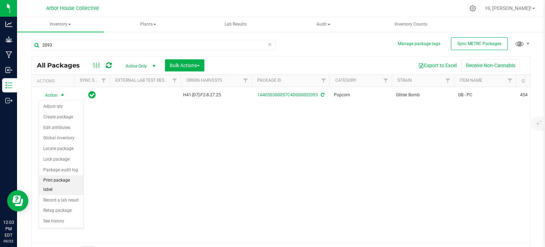
click at [73, 179] on li "Print package label" at bounding box center [61, 185] width 44 height 20
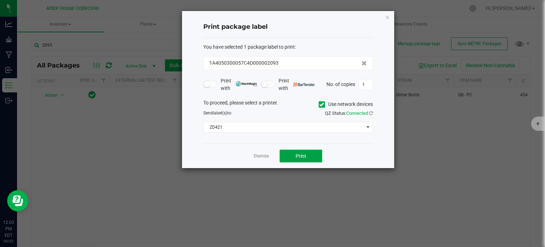
click at [291, 154] on button "Print" at bounding box center [301, 155] width 43 height 13
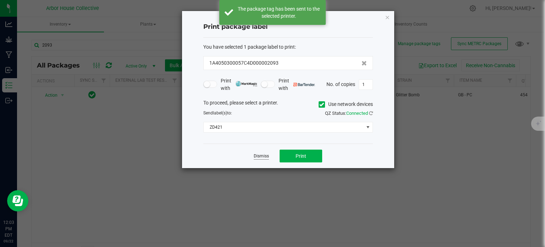
click at [262, 154] on link "Dismiss" at bounding box center [261, 156] width 15 height 6
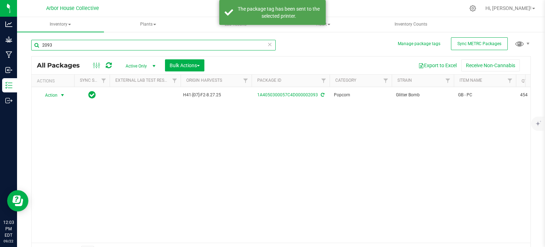
click at [70, 43] on input "2093" at bounding box center [153, 45] width 244 height 11
click at [71, 43] on input "2093" at bounding box center [153, 45] width 244 height 11
type input "2073"
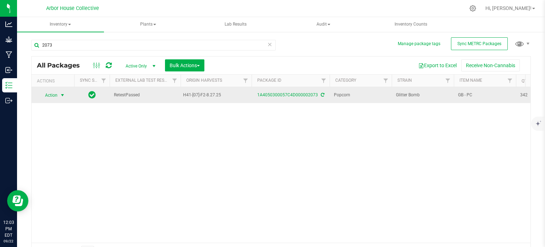
click at [61, 93] on span "select" at bounding box center [63, 95] width 6 height 6
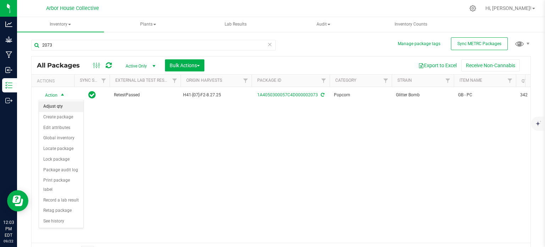
click at [70, 109] on li "Adjust qty" at bounding box center [61, 106] width 44 height 11
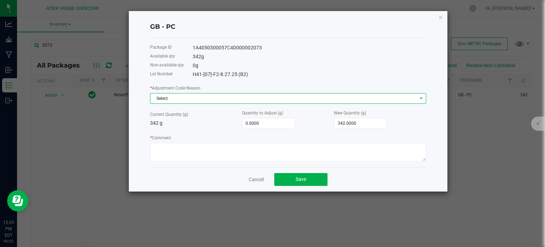
click at [259, 99] on span "Select" at bounding box center [283, 98] width 266 height 10
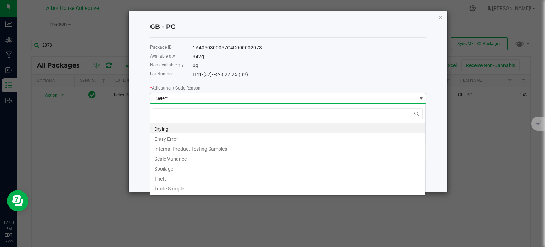
scroll to position [10, 276]
click at [177, 159] on li "Scale Variance" at bounding box center [287, 158] width 275 height 10
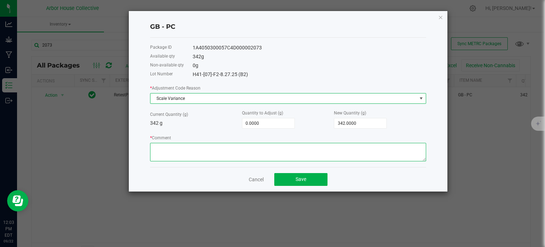
click at [177, 153] on textarea "* Comment" at bounding box center [288, 152] width 276 height 18
type textarea "C"
type textarea "Scale Variance"
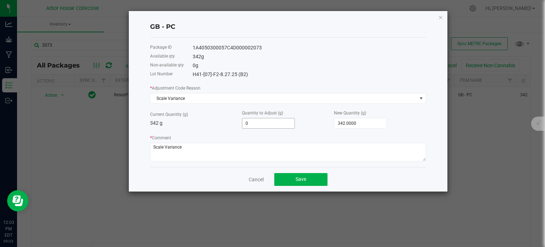
click at [286, 123] on input "0" at bounding box center [268, 123] width 52 height 10
type input "-2"
type input "340.0000"
type input "-21"
type input "321.0000"
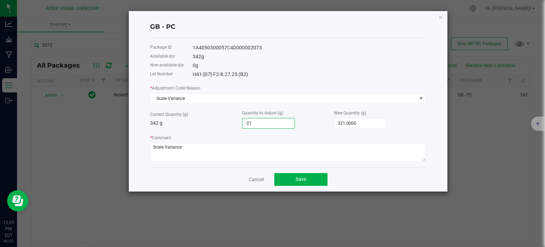
type input "-2"
type input "340.0000"
type input "-20"
type input "322.0000"
type input "-2"
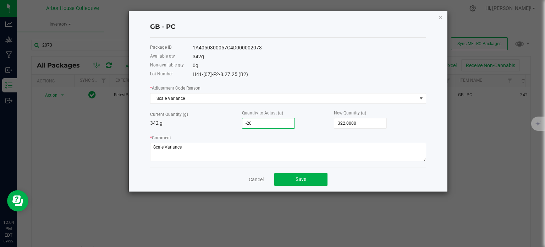
type input "340.0000"
type input "-22"
type input "320.0000"
type input "-2"
type input "340.0000"
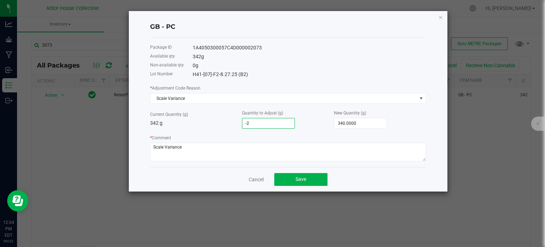
type input "-"
type input "342.0000"
type input "1"
type input "343.0000"
type input "11"
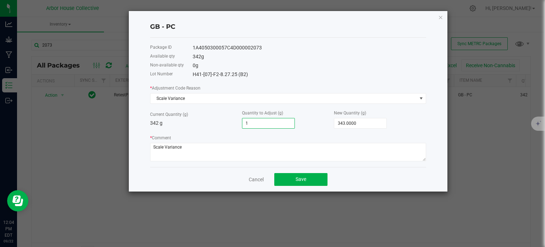
type input "353.0000"
type input "-11"
type input "331.0000"
type input "-1"
type input "341.0000"
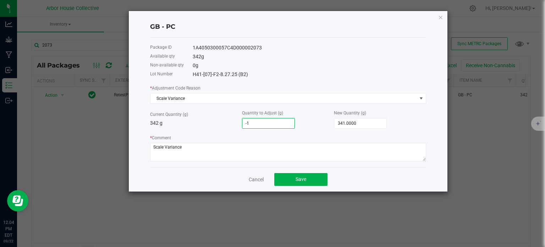
type input "-21"
type input "321.0000"
type input "-1"
type input "341.0000"
type input "-11"
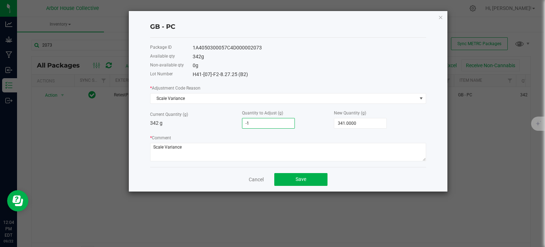
type input "331.0000"
type input "-1"
type input "341.0000"
type input "-12"
type input "330.0000"
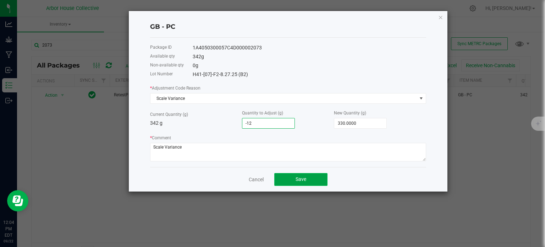
type input "-12.0000"
click at [291, 182] on button "Save" at bounding box center [300, 179] width 53 height 13
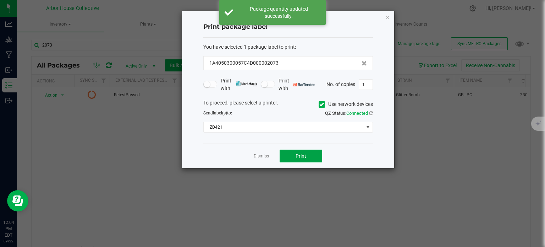
click at [289, 154] on button "Print" at bounding box center [301, 155] width 43 height 13
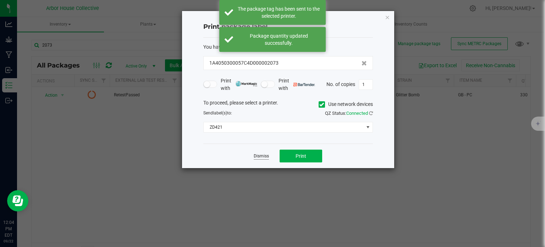
click at [262, 154] on link "Dismiss" at bounding box center [261, 156] width 15 height 6
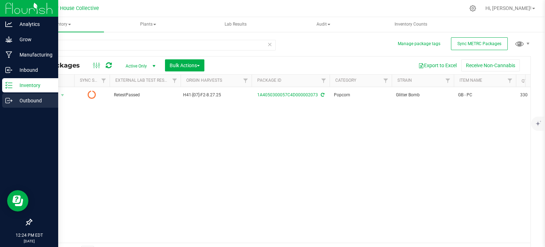
click at [15, 100] on p "Outbound" at bounding box center [33, 100] width 43 height 9
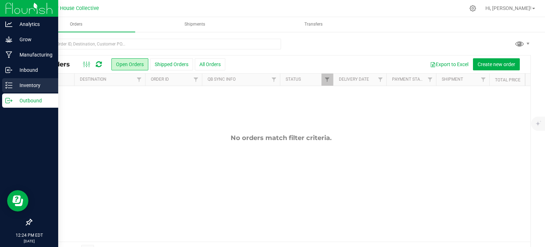
click at [10, 86] on icon at bounding box center [8, 85] width 7 height 7
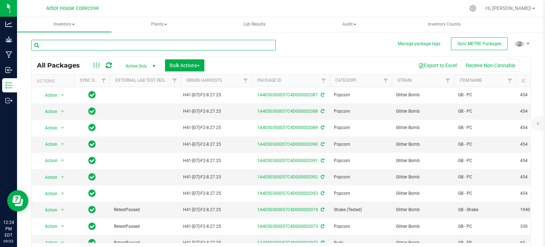
click at [193, 44] on input "text" at bounding box center [153, 45] width 244 height 11
type input "2060"
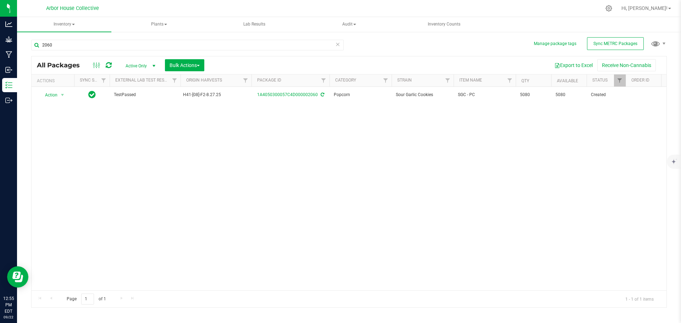
click at [17, 99] on div "Manage package tags Sync METRC Packages 2060 All Packages Active Only Active On…" at bounding box center [349, 139] width 664 height 216
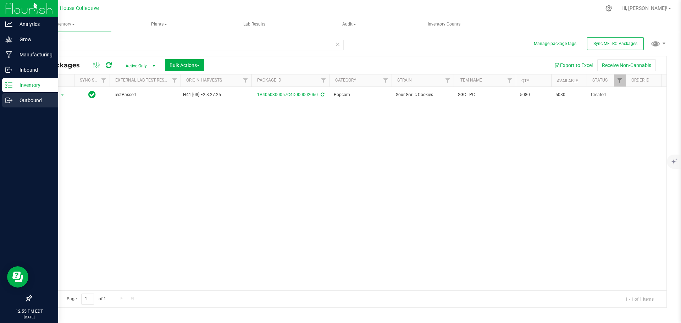
click at [11, 99] on icon at bounding box center [8, 100] width 7 height 7
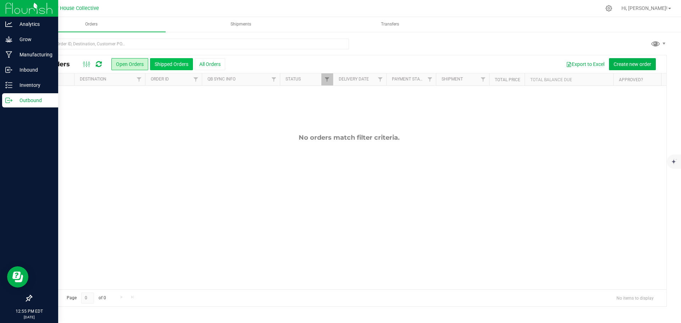
click at [186, 67] on button "Shipped Orders" at bounding box center [171, 64] width 43 height 12
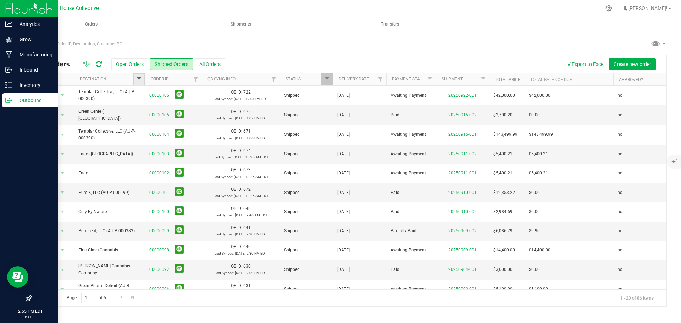
click at [141, 80] on span "Filter" at bounding box center [139, 80] width 6 height 6
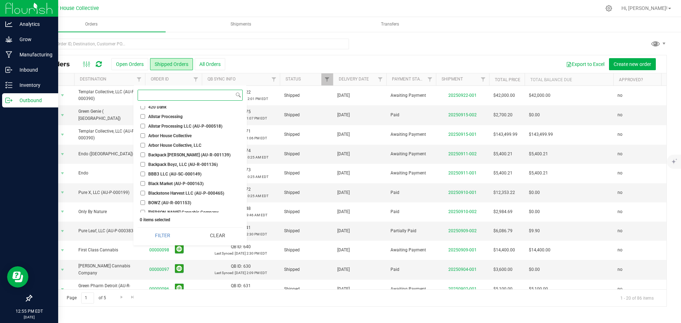
scroll to position [35, 0]
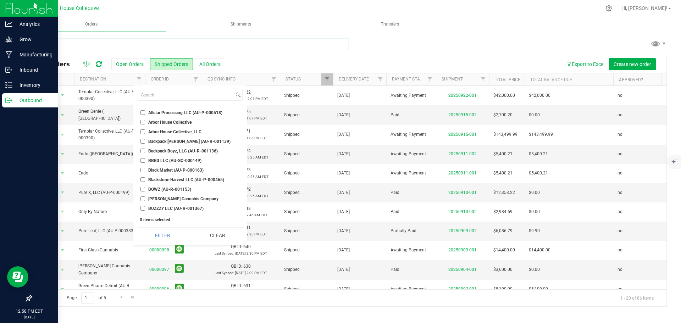
click at [263, 43] on input "text" at bounding box center [190, 44] width 318 height 11
